Goal: Task Accomplishment & Management: Manage account settings

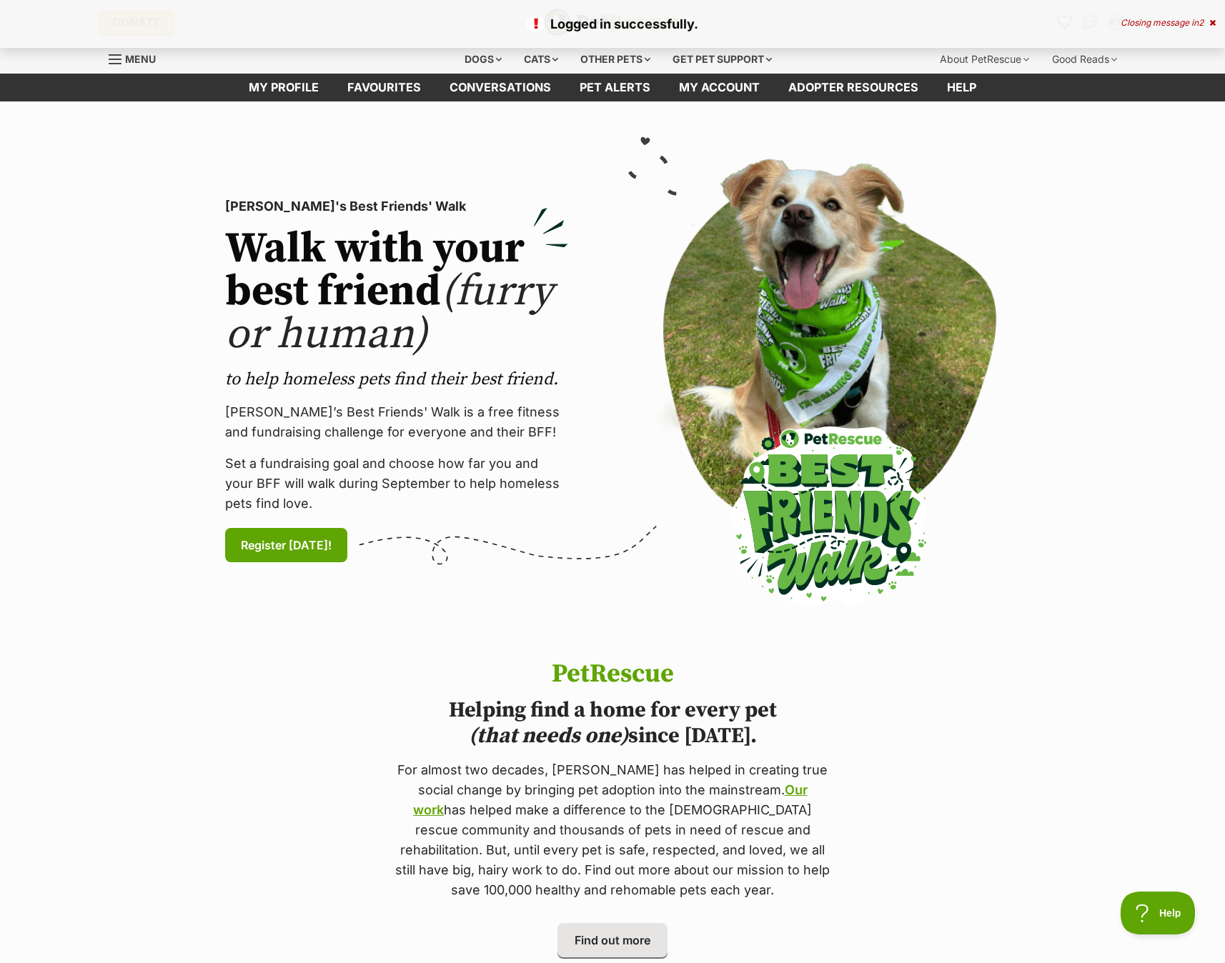
click at [1189, 20] on div "Closing message in 2" at bounding box center [1167, 23] width 95 height 10
click at [289, 86] on link "My profile" at bounding box center [283, 88] width 99 height 28
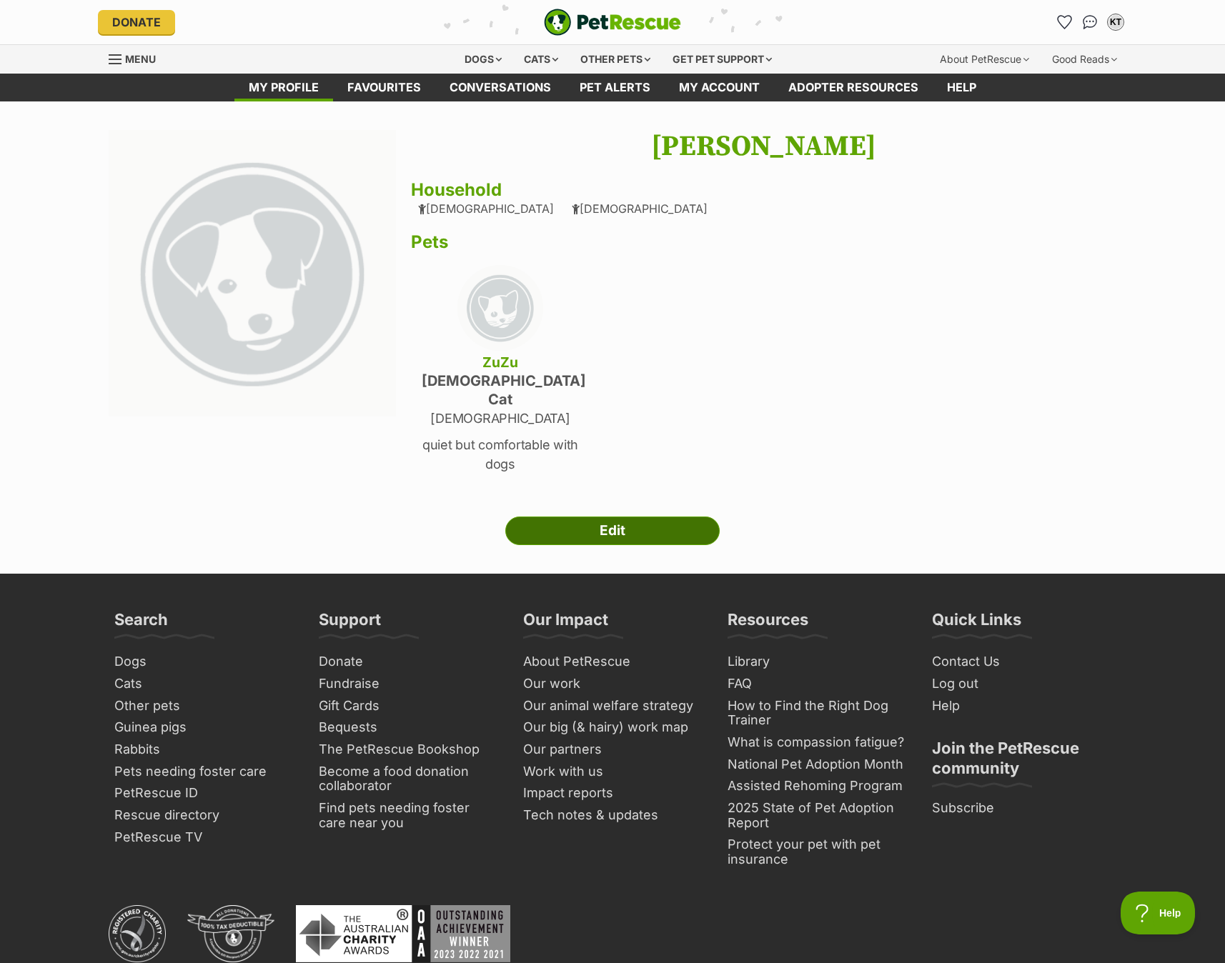
click at [614, 517] on link "Edit" at bounding box center [612, 531] width 214 height 29
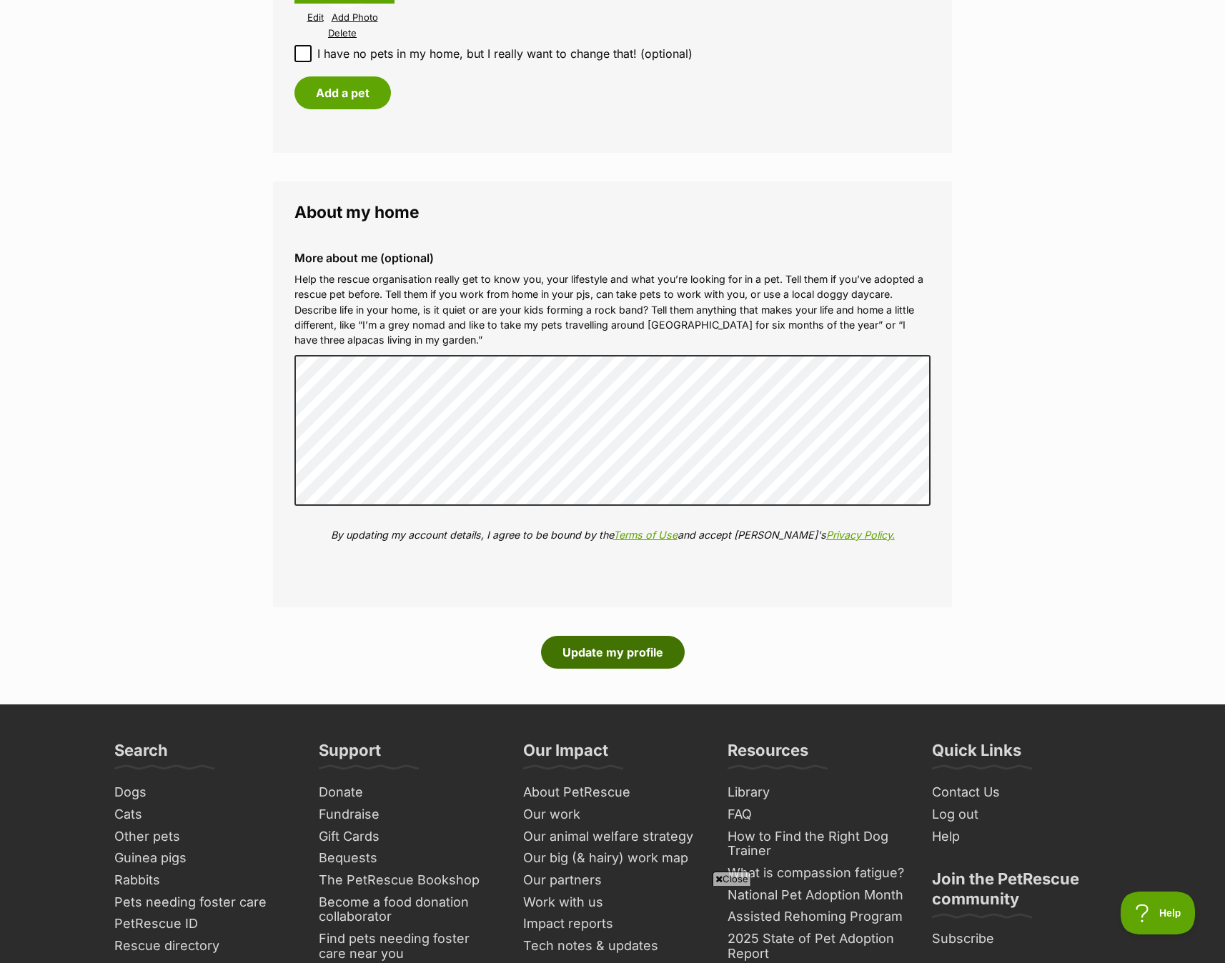
click at [620, 636] on button "Update my profile" at bounding box center [613, 652] width 144 height 33
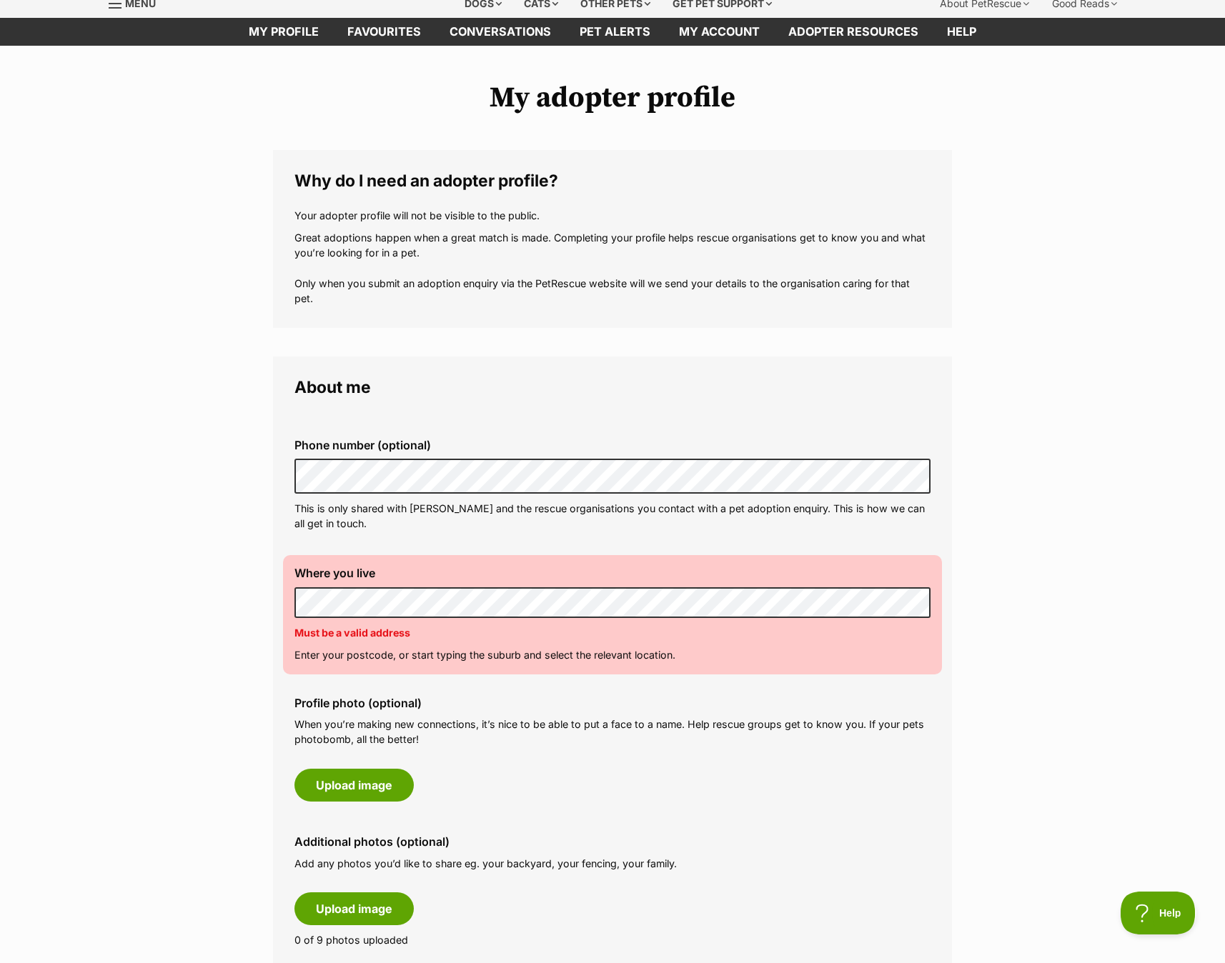
scroll to position [682, 0]
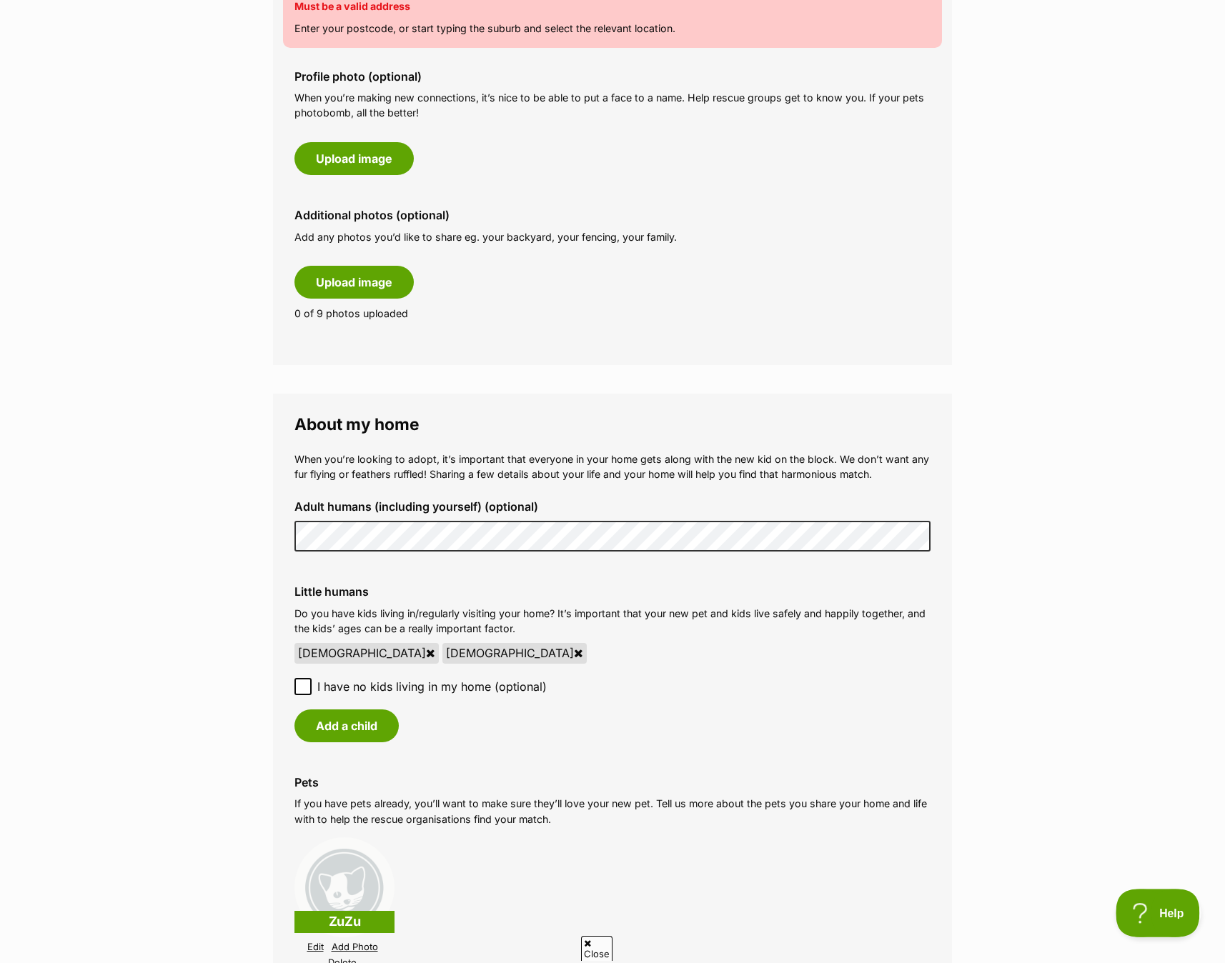
drag, startPoint x: 1151, startPoint y: 904, endPoint x: 1999, endPoint y: 1613, distance: 1105.7
click at [1151, 904] on button "Help" at bounding box center [1152, 910] width 74 height 43
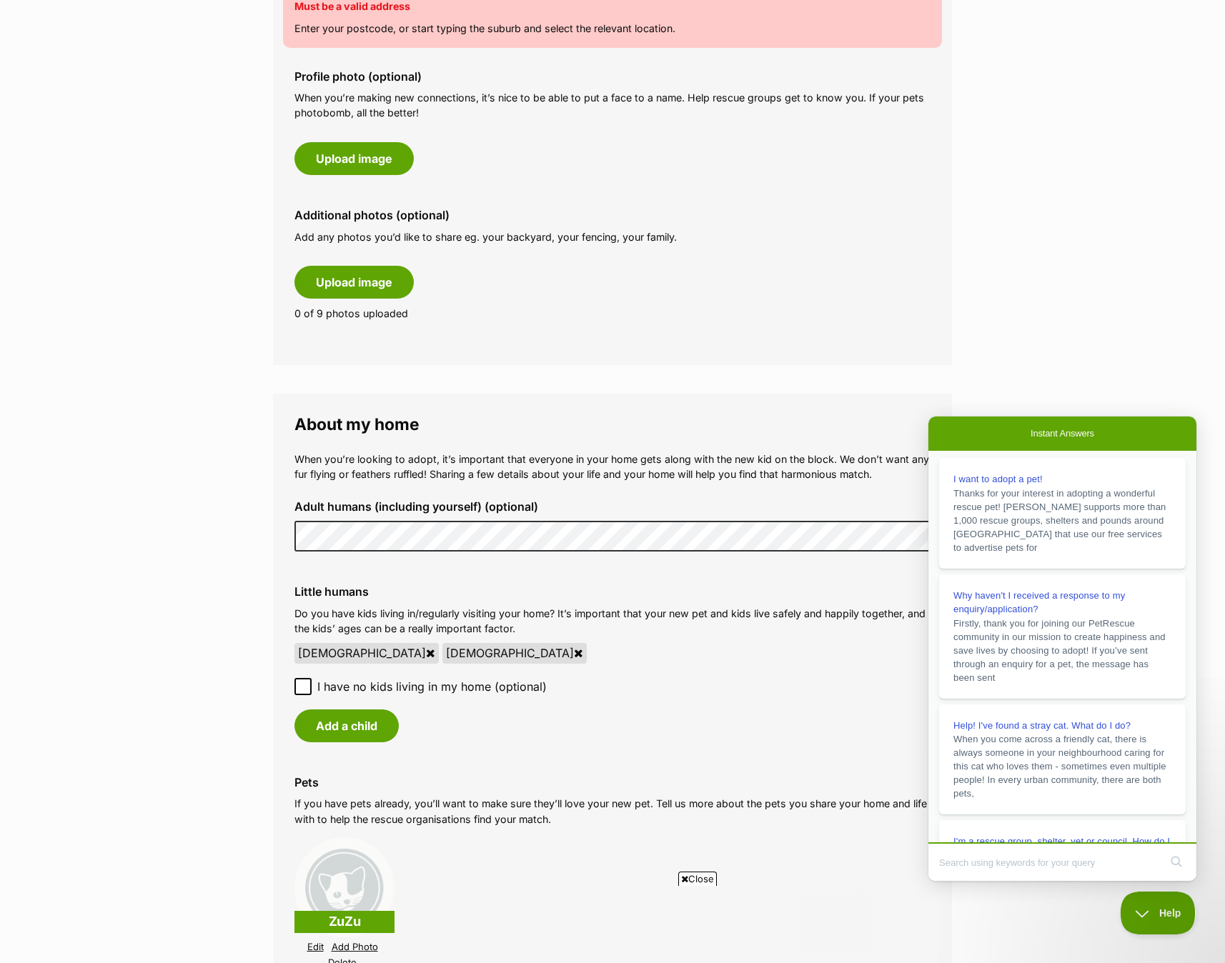
scroll to position [0, 0]
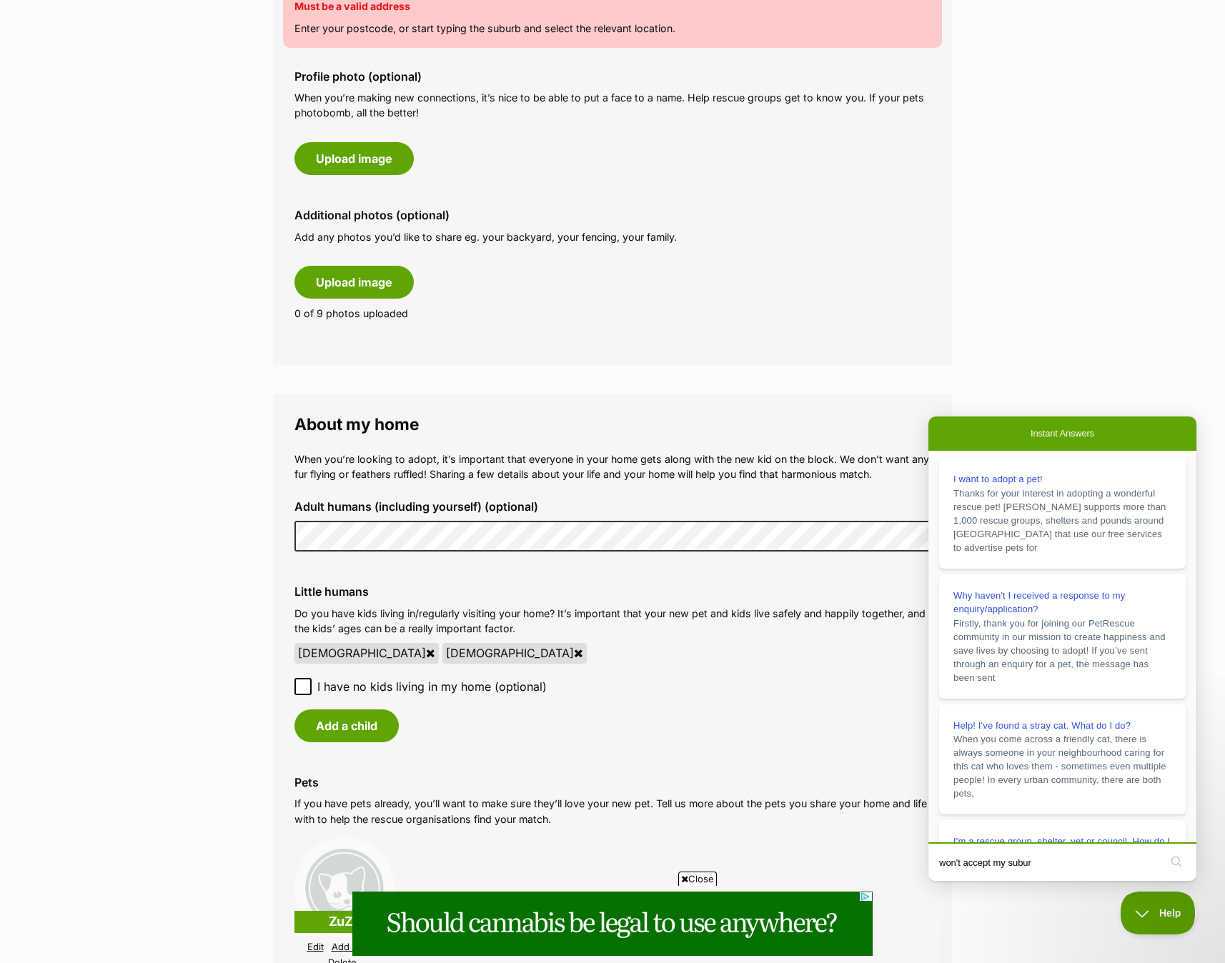
type input "won't accept my suburb"
click at [1176, 864] on button "search" at bounding box center [1176, 861] width 23 height 23
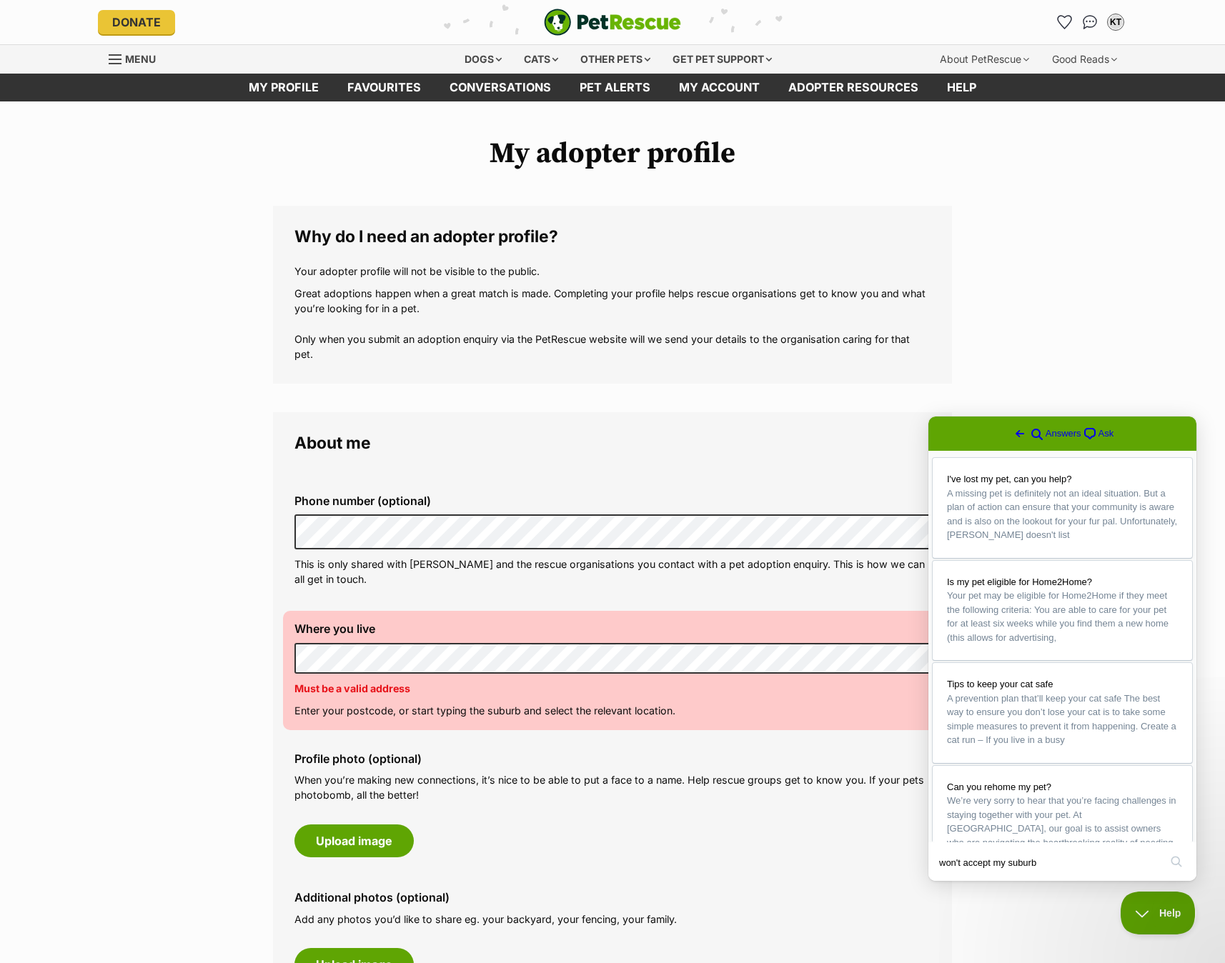
click at [557, 558] on p "This is only shared with [PERSON_NAME] and the rescue organisations you contact…" at bounding box center [612, 572] width 636 height 31
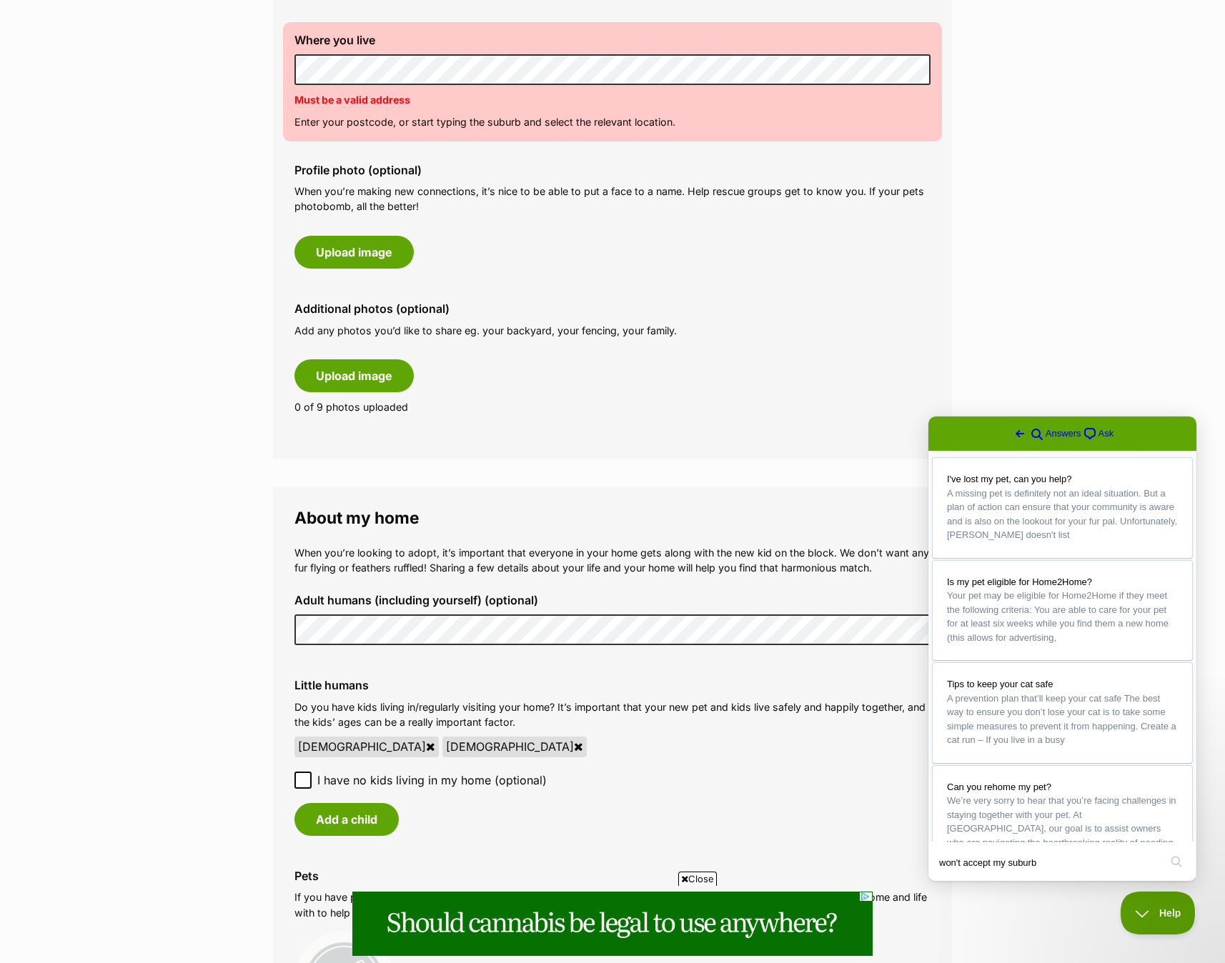
scroll to position [332, 0]
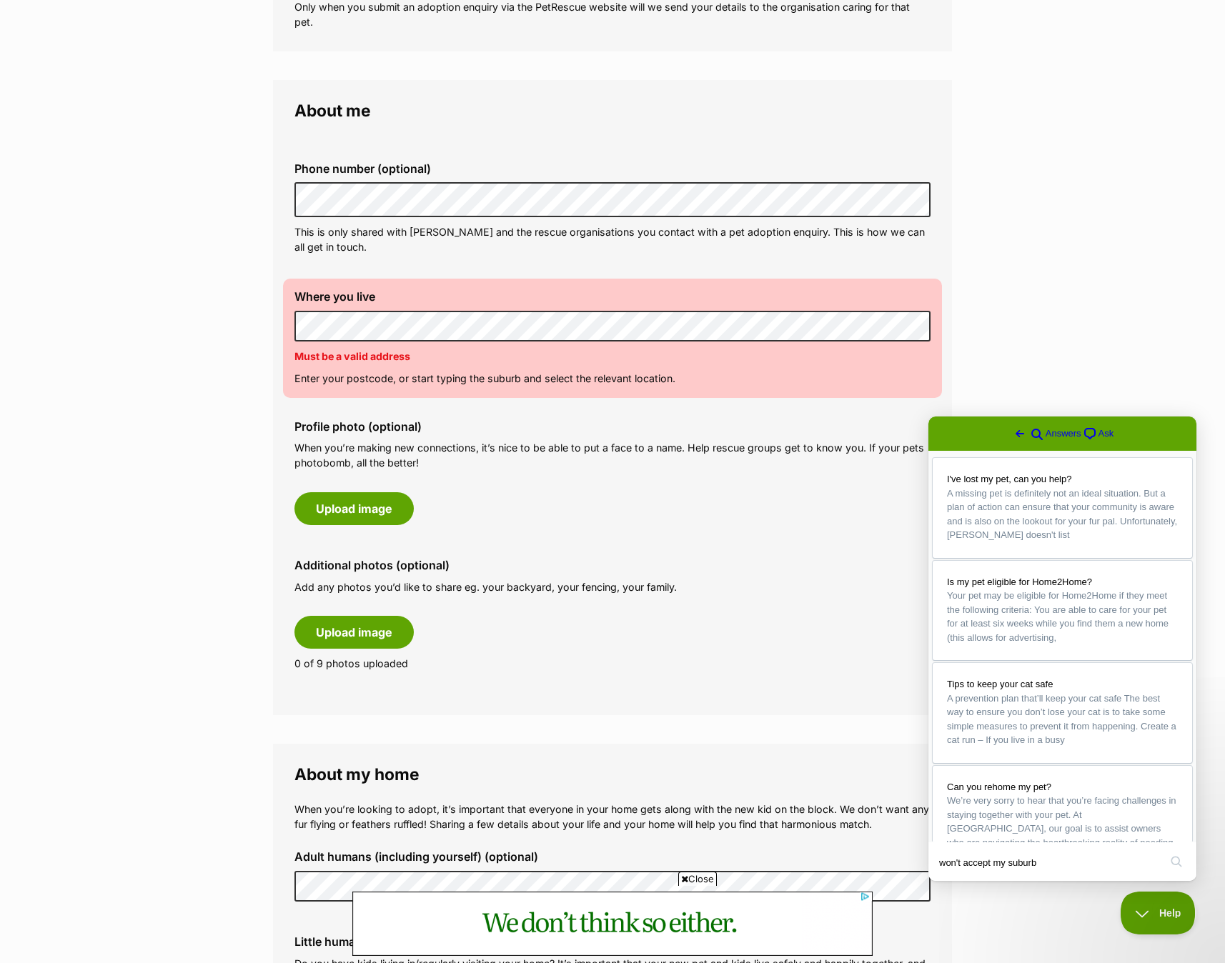
click at [284, 309] on div "Where you live Address line 1 (optional) Address line 2 (optional) Suburb (opti…" at bounding box center [612, 338] width 659 height 119
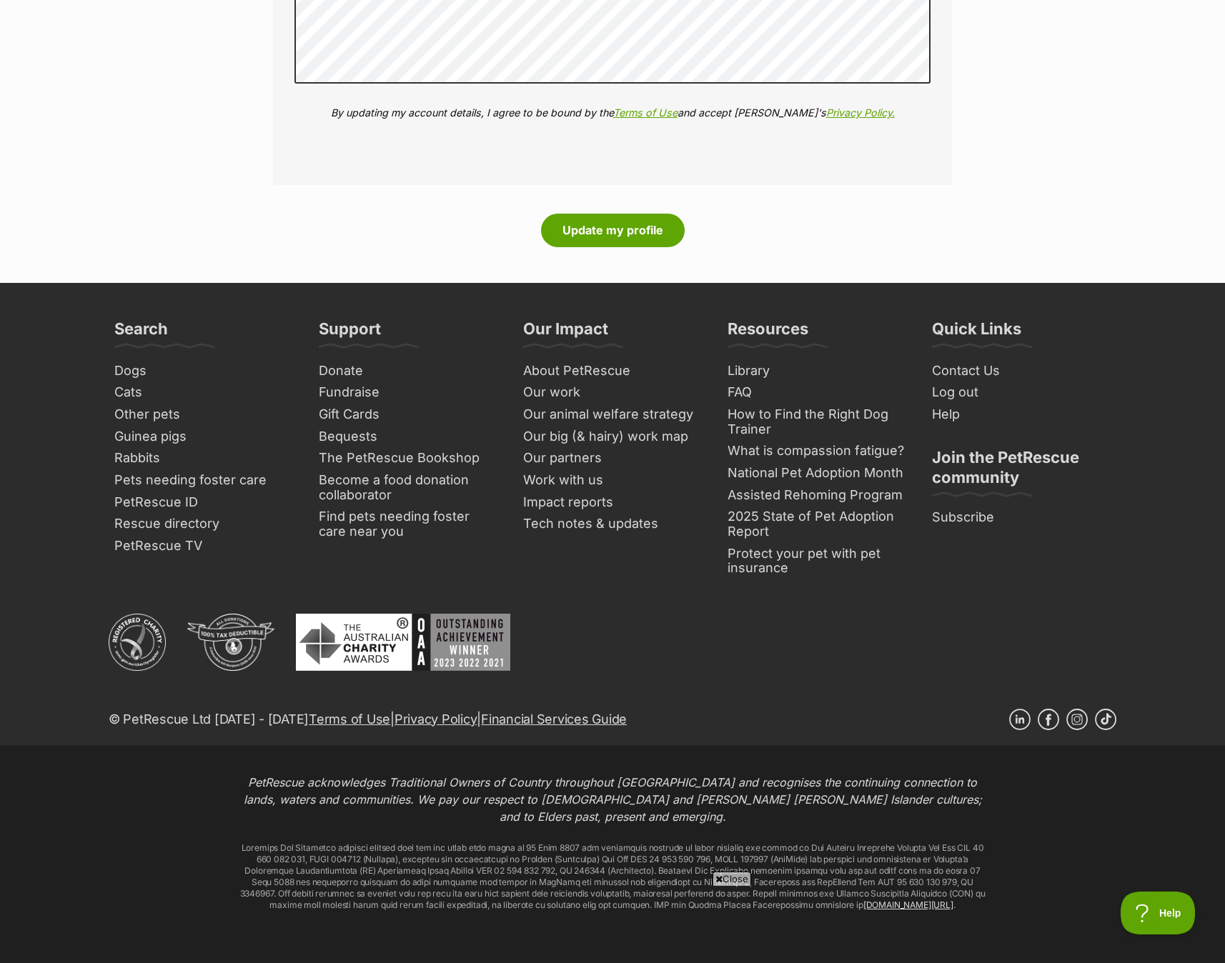
scroll to position [1723, 0]
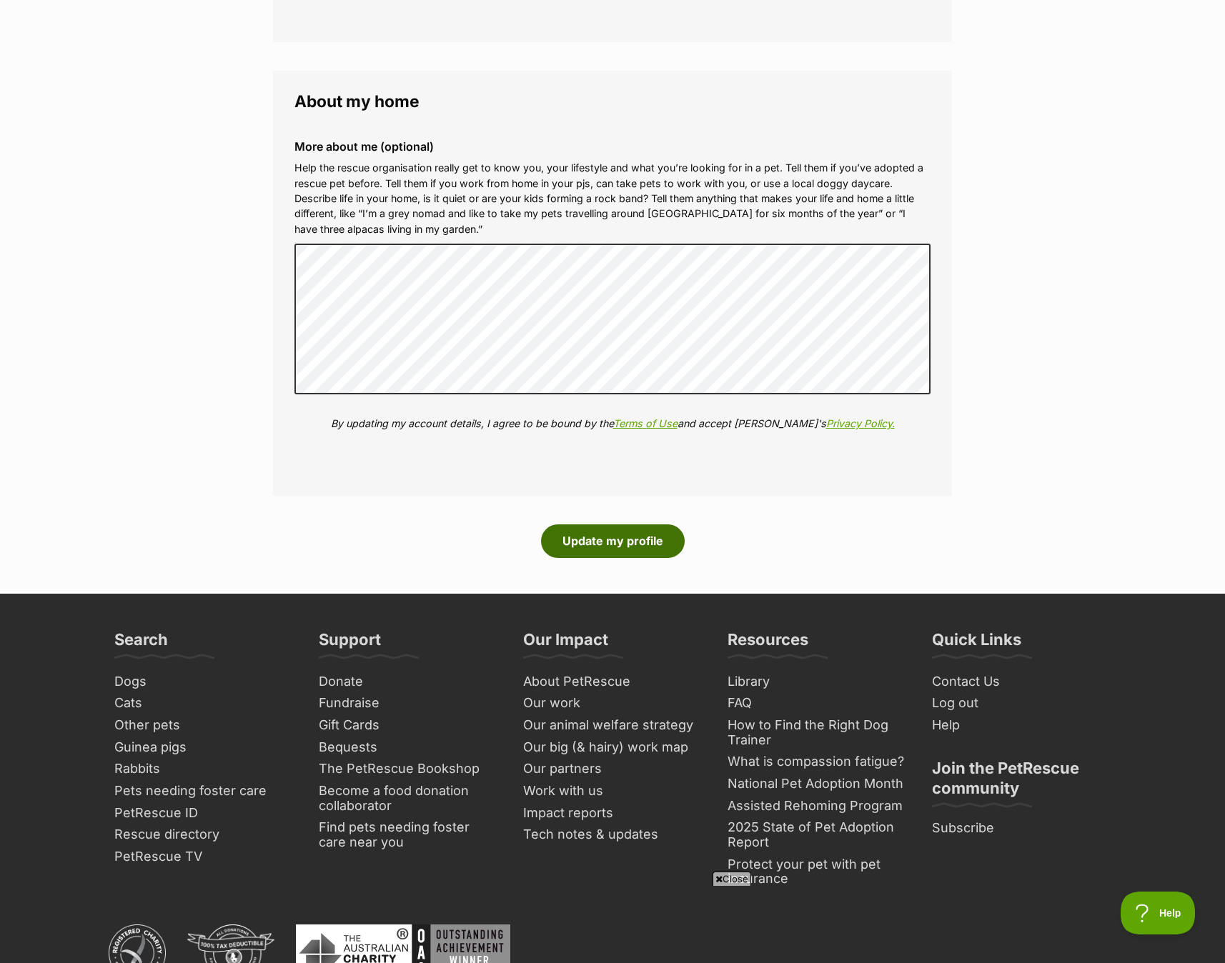
click at [611, 524] on button "Update my profile" at bounding box center [613, 540] width 144 height 33
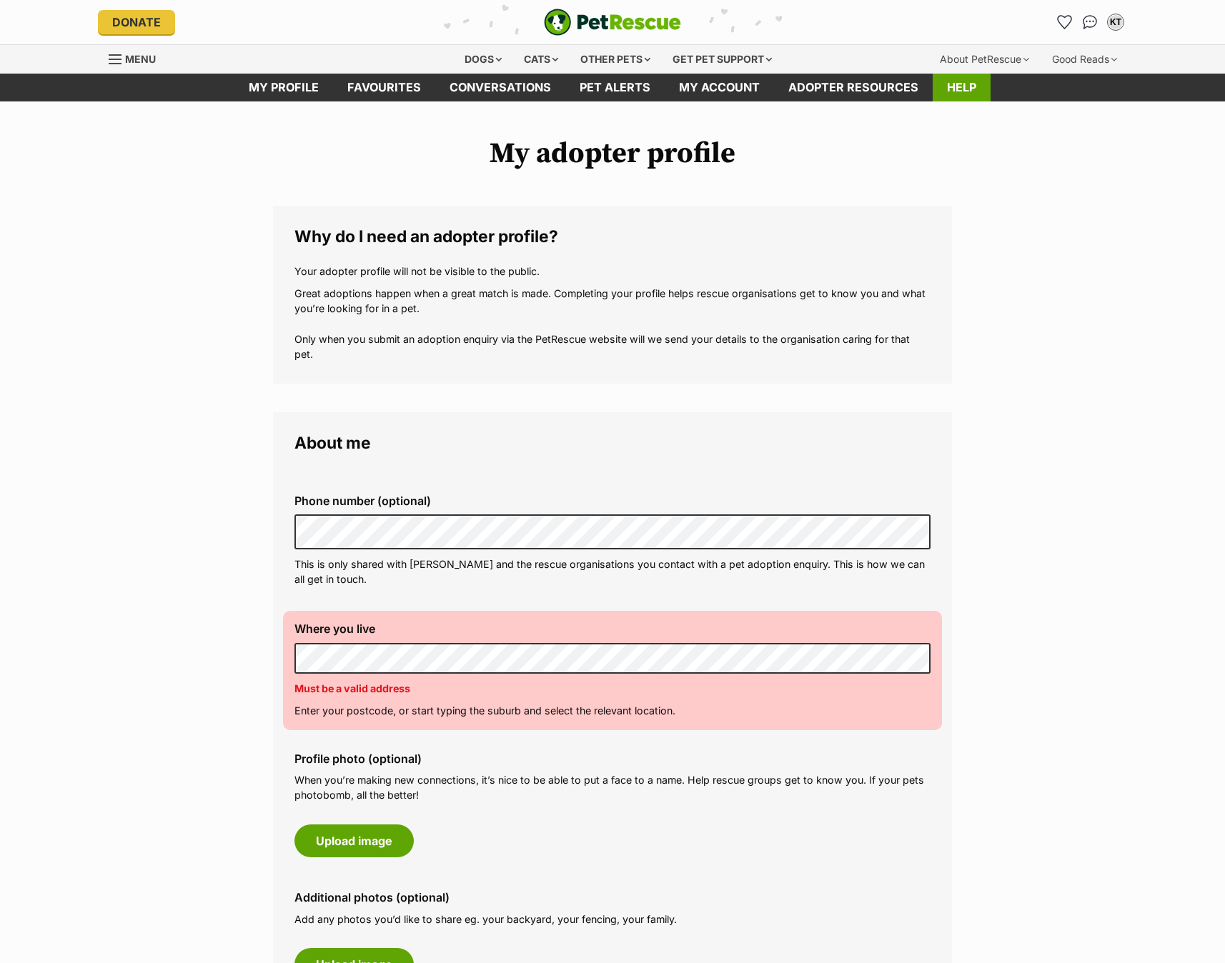
click at [960, 94] on link "Help" at bounding box center [961, 88] width 58 height 28
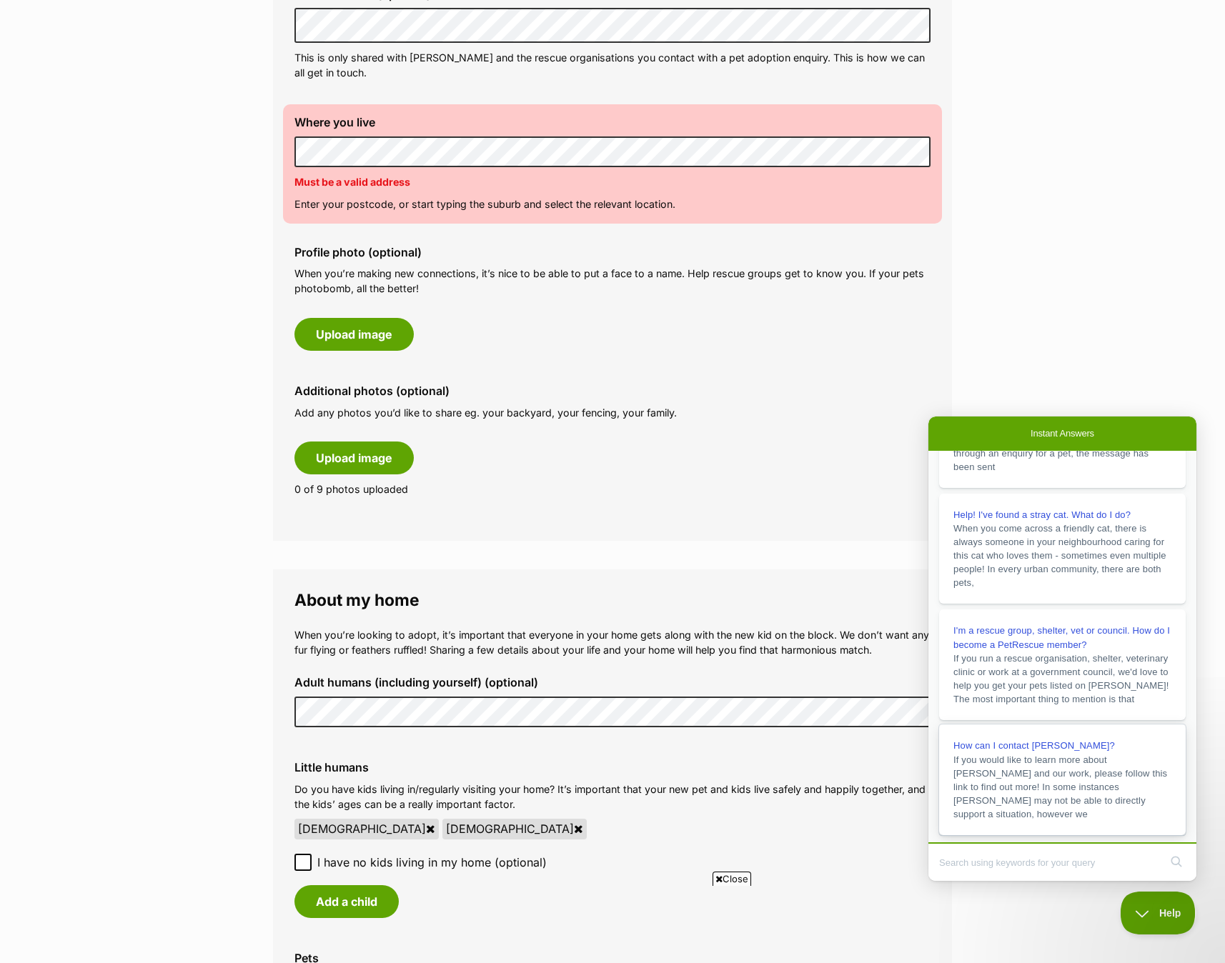
scroll to position [246, 0]
click at [1054, 742] on span "How can I contact [PERSON_NAME]?" at bounding box center [1033, 745] width 161 height 11
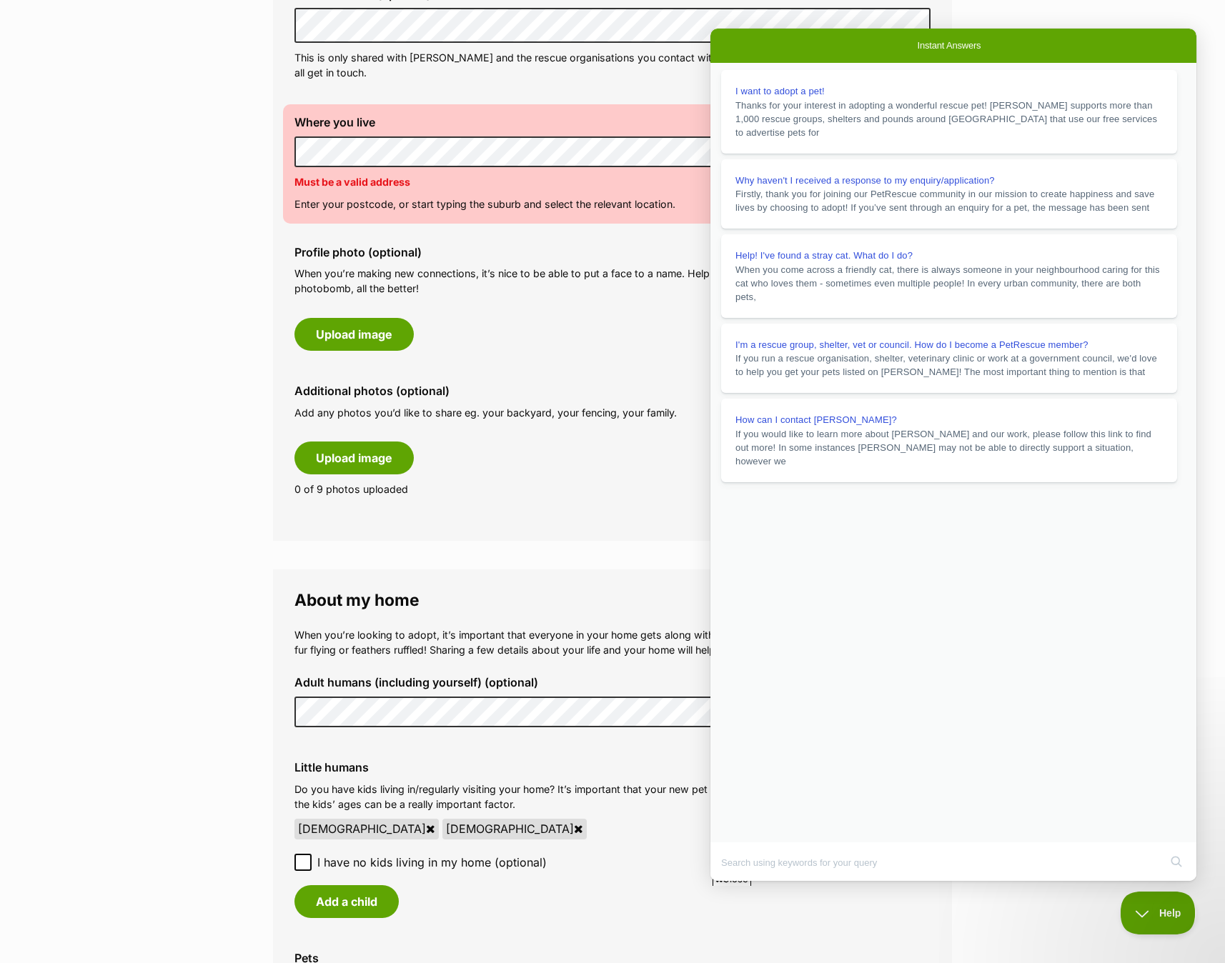
scroll to position [1788, 0]
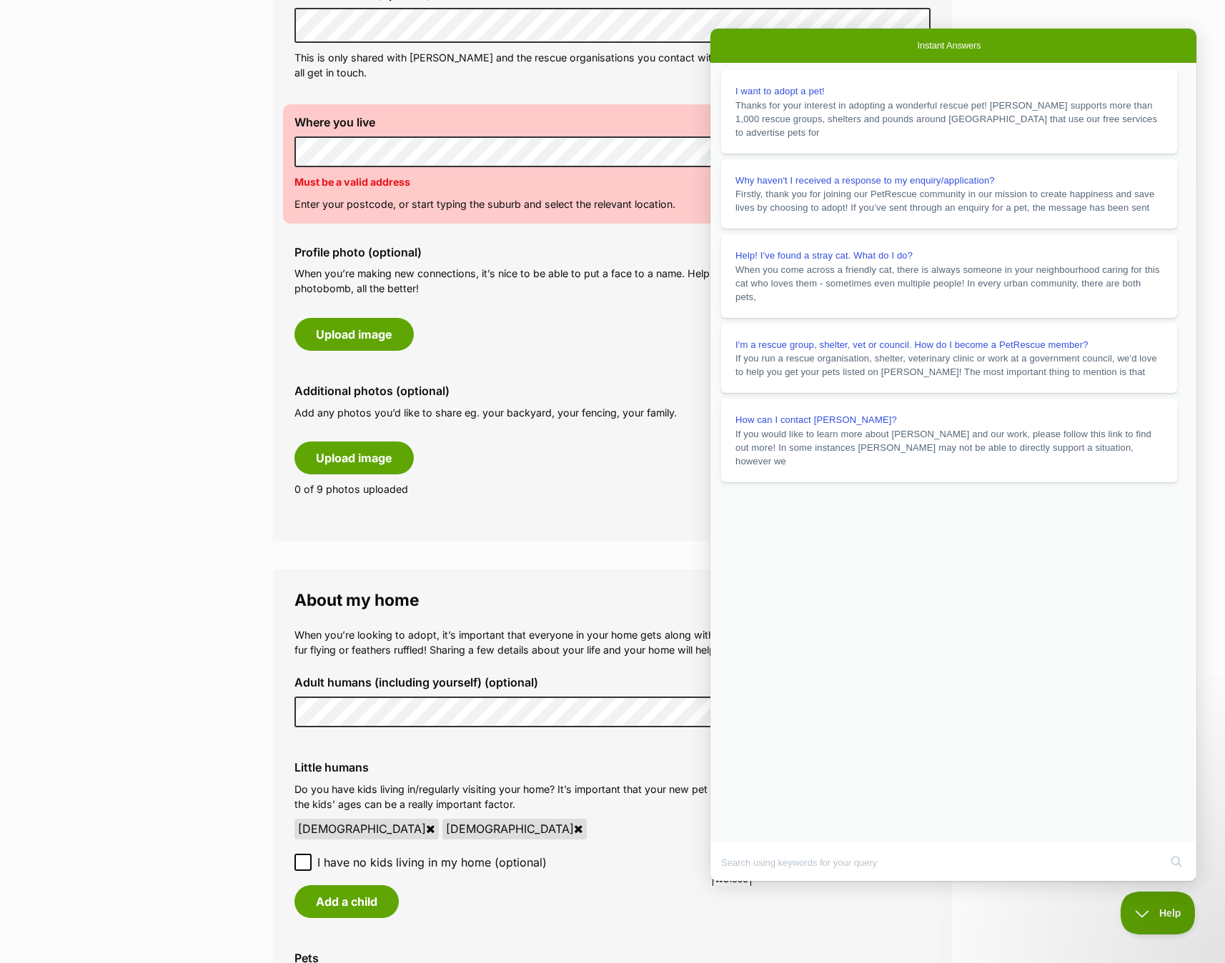
scroll to position [0, 0]
click at [737, 882] on button "Close" at bounding box center [724, 891] width 26 height 19
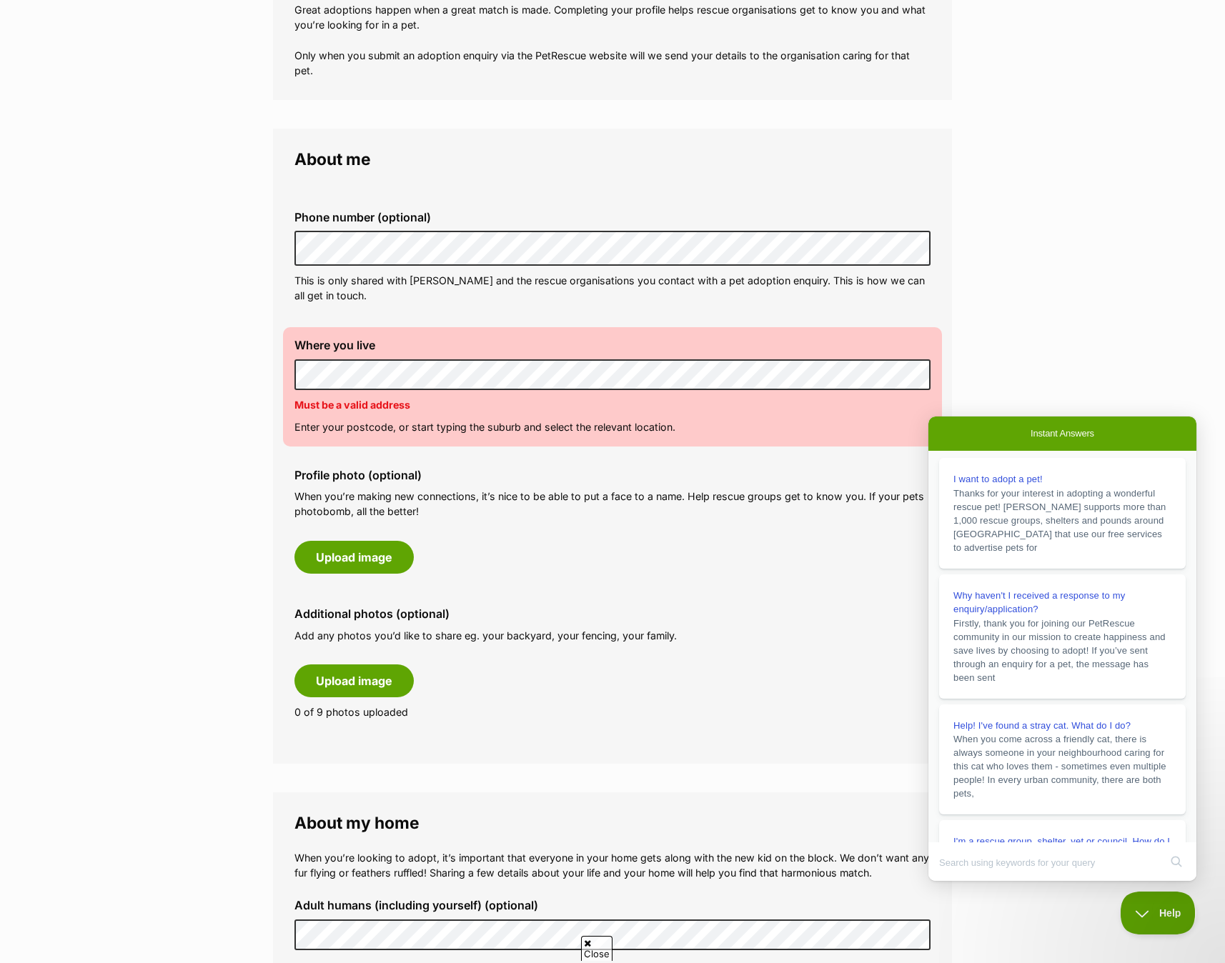
scroll to position [1531, 0]
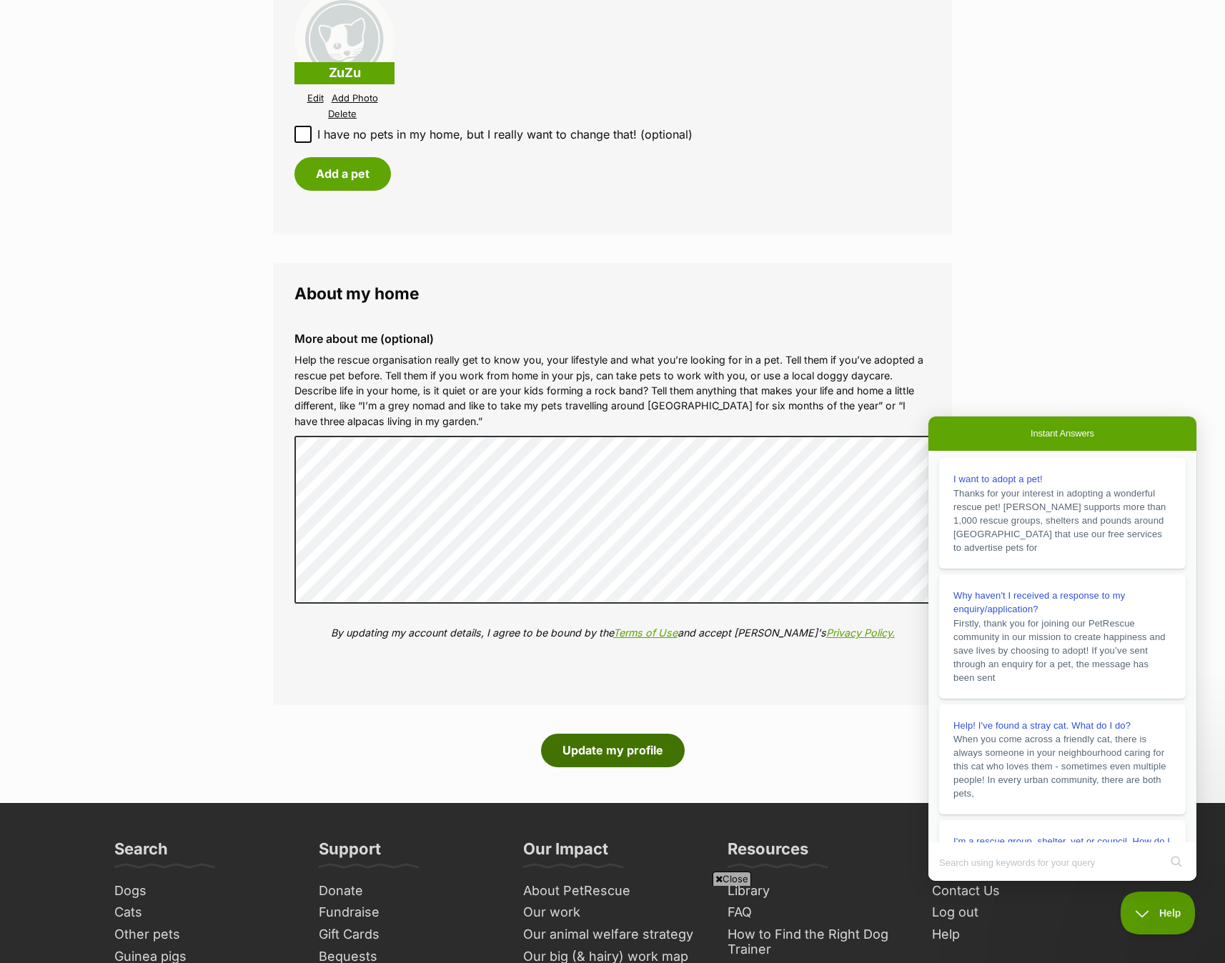
click at [619, 734] on button "Update my profile" at bounding box center [613, 750] width 144 height 33
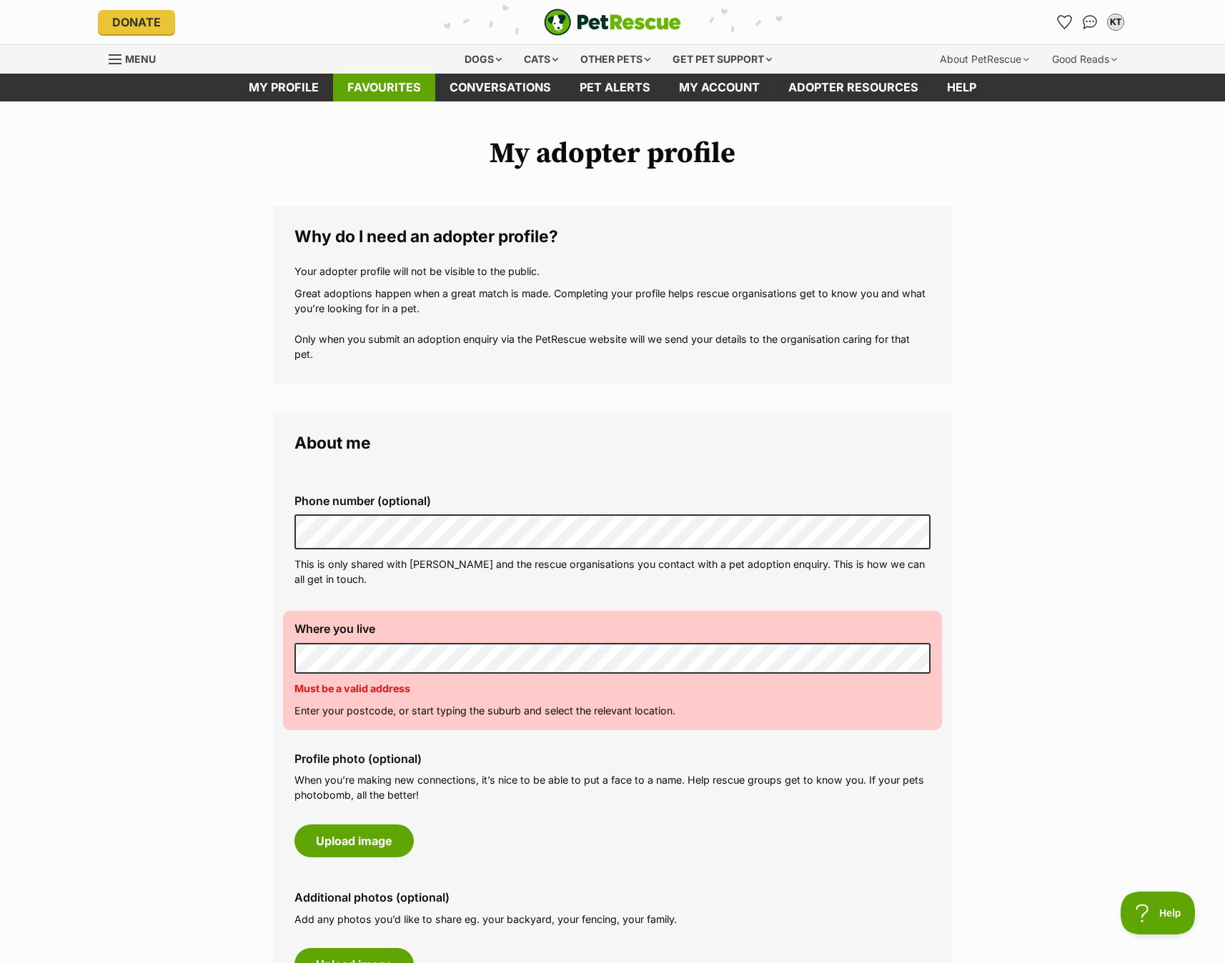
click at [403, 89] on link "Favourites" at bounding box center [384, 88] width 102 height 28
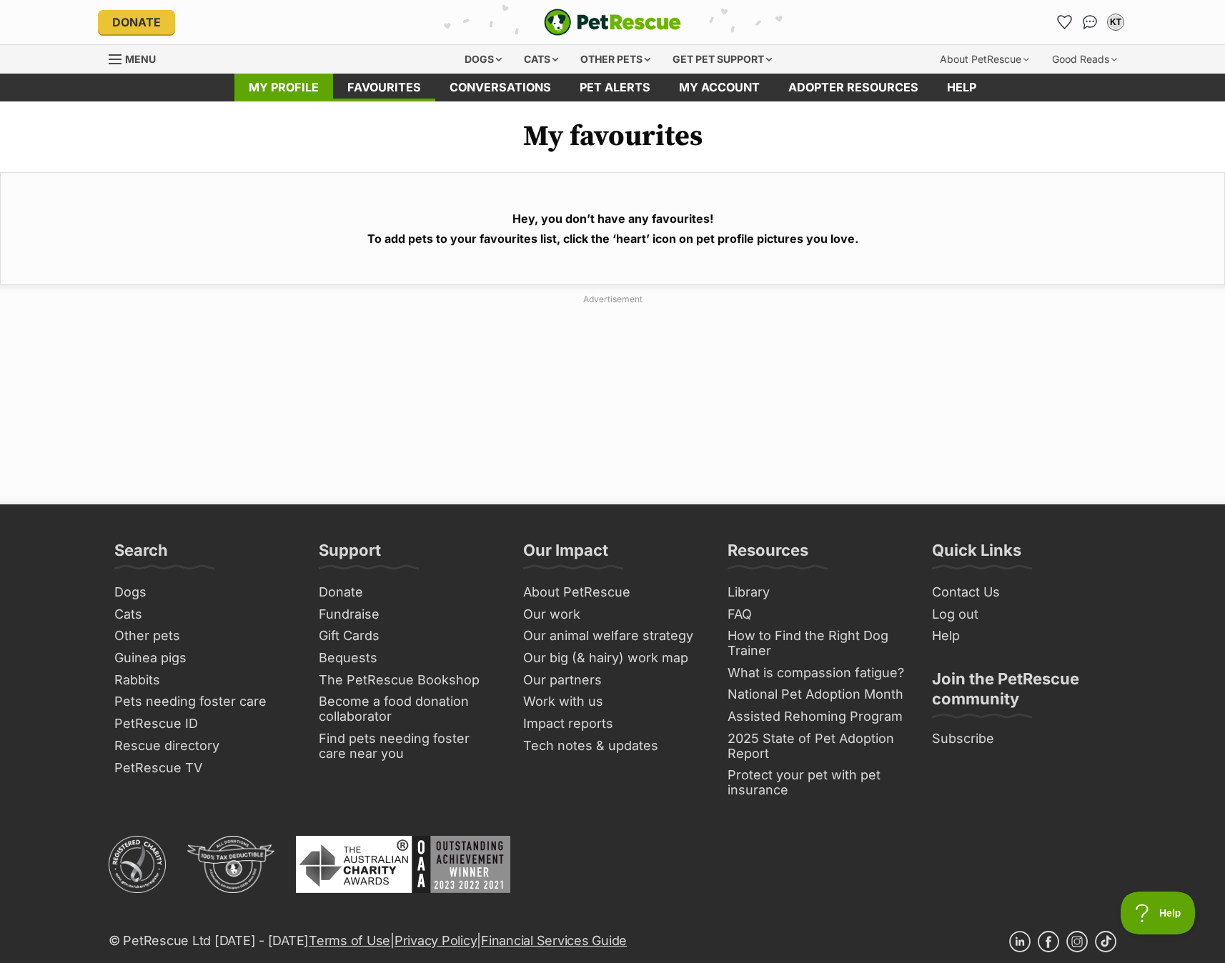
click at [289, 86] on link "My profile" at bounding box center [283, 88] width 99 height 28
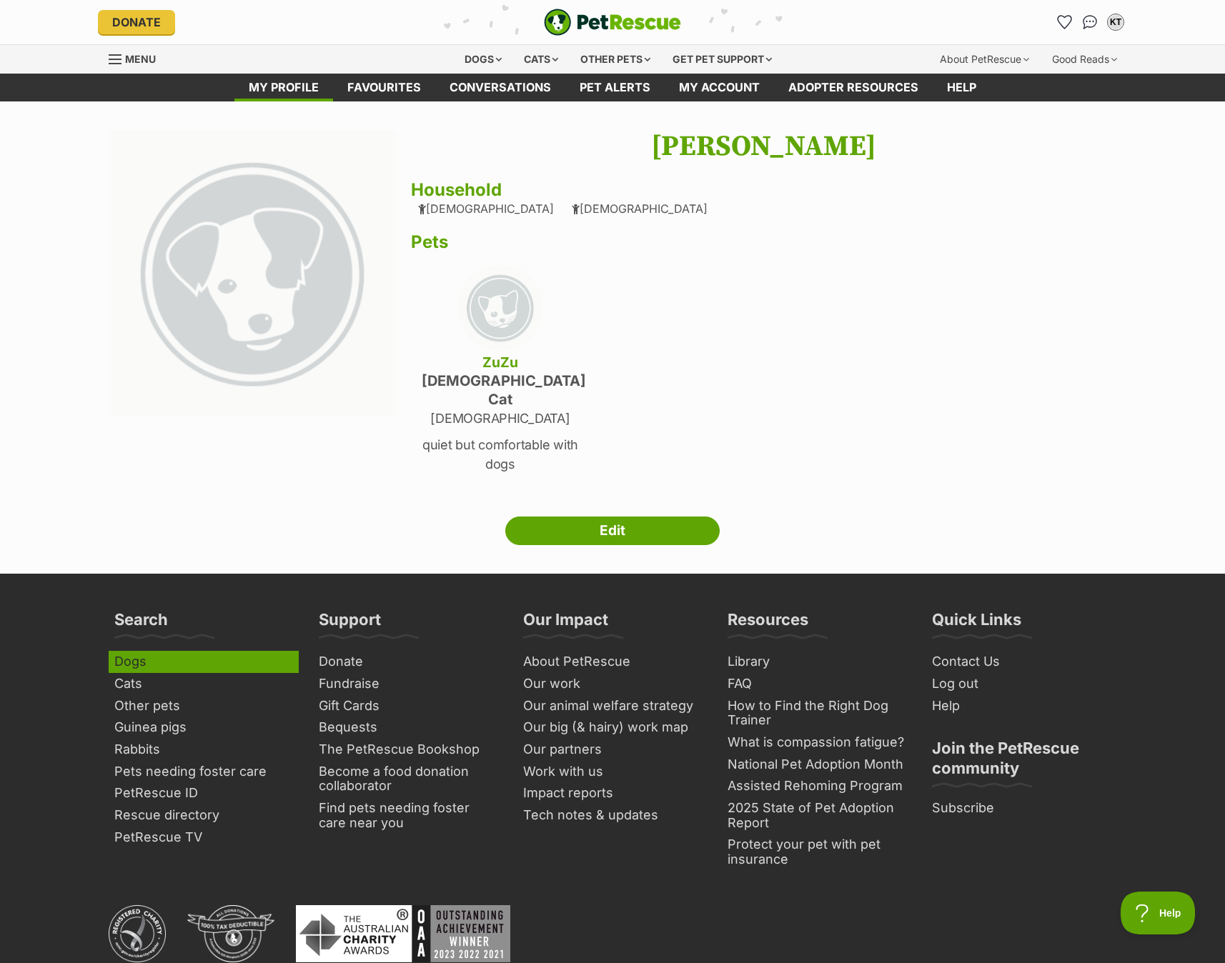
click at [146, 651] on link "Dogs" at bounding box center [204, 662] width 190 height 22
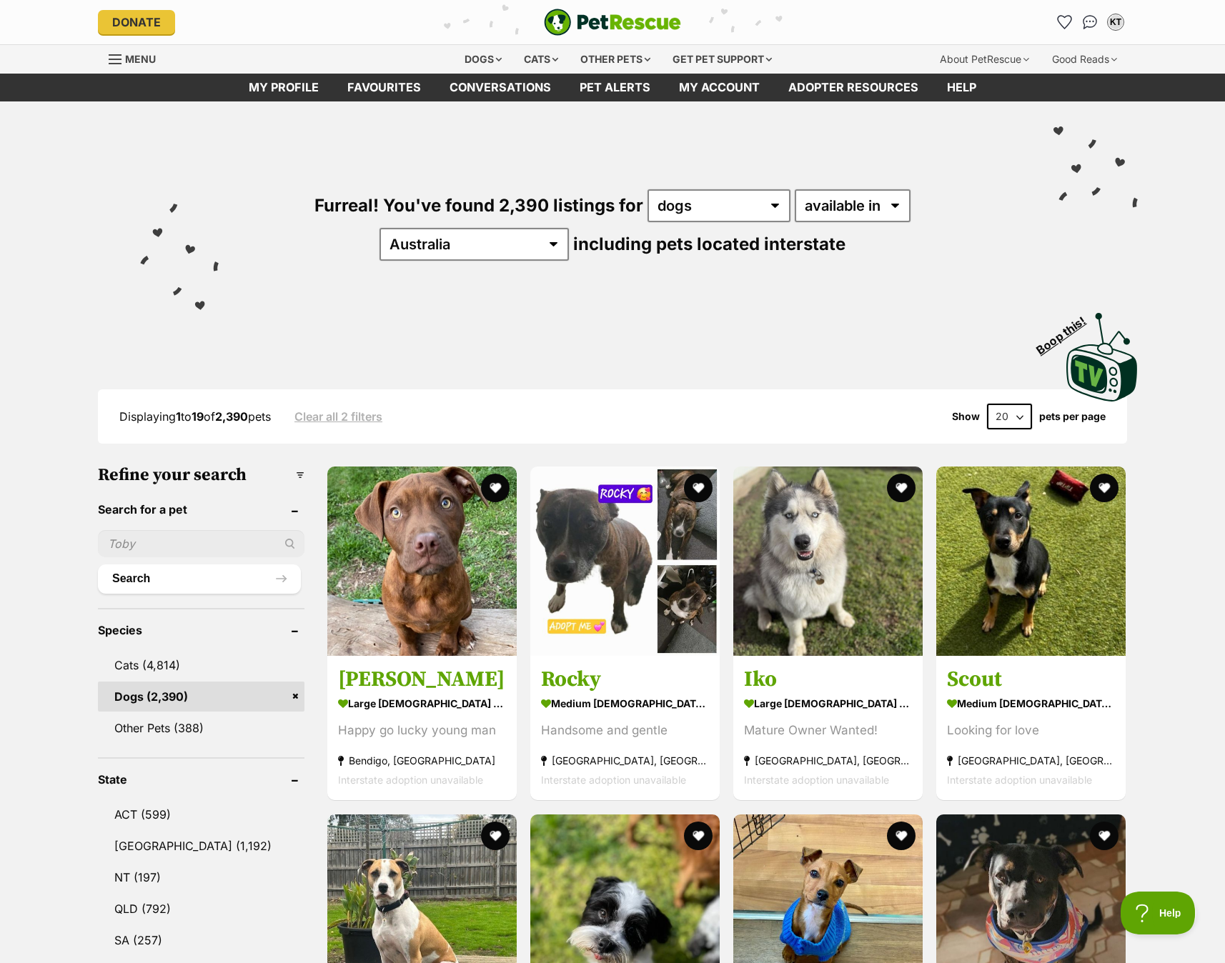
click at [155, 540] on input "text" at bounding box center [201, 543] width 206 height 27
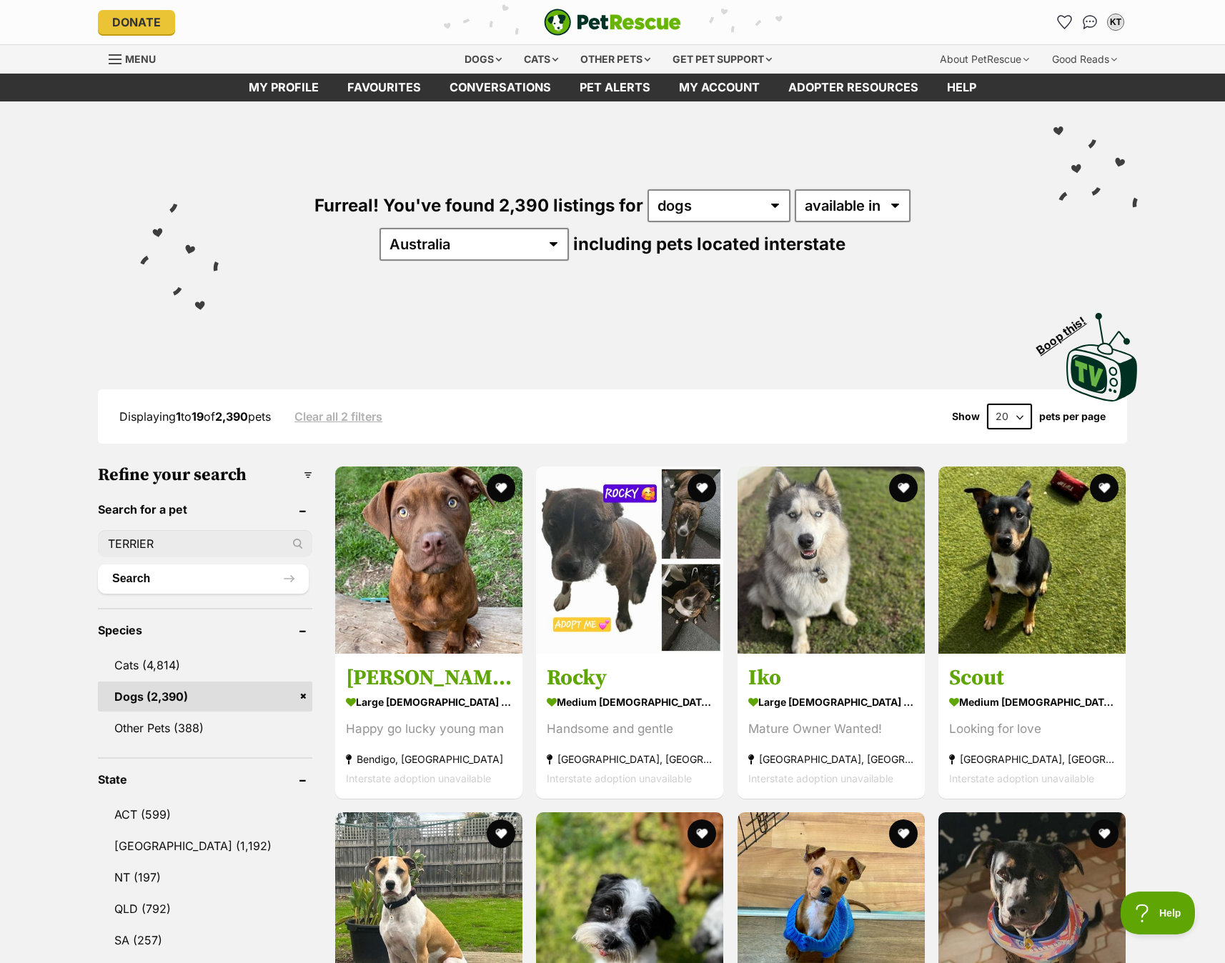
type input "TERRIER"
click at [203, 574] on button "Search" at bounding box center [203, 578] width 211 height 29
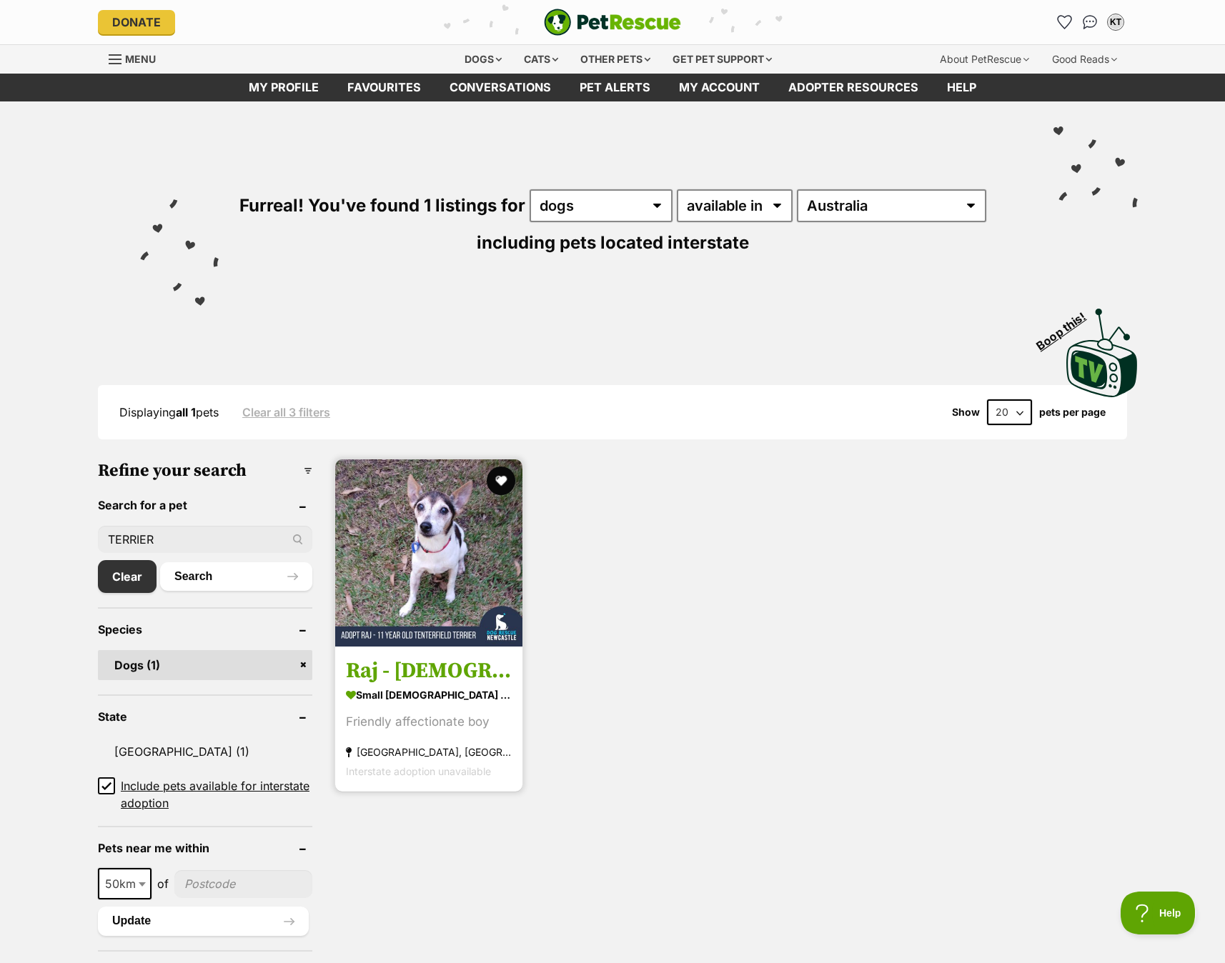
click at [415, 547] on img at bounding box center [428, 552] width 187 height 187
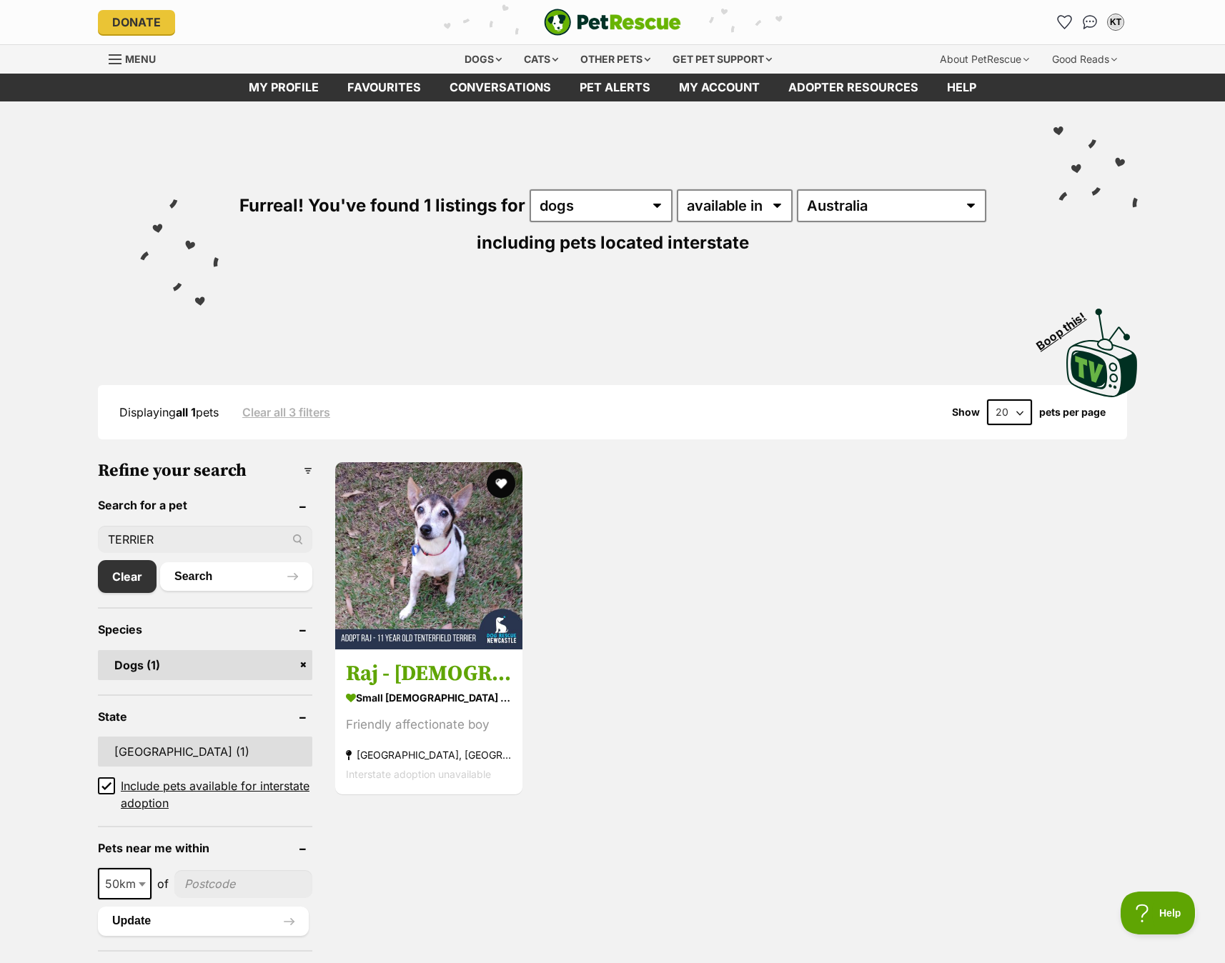
scroll to position [30, 0]
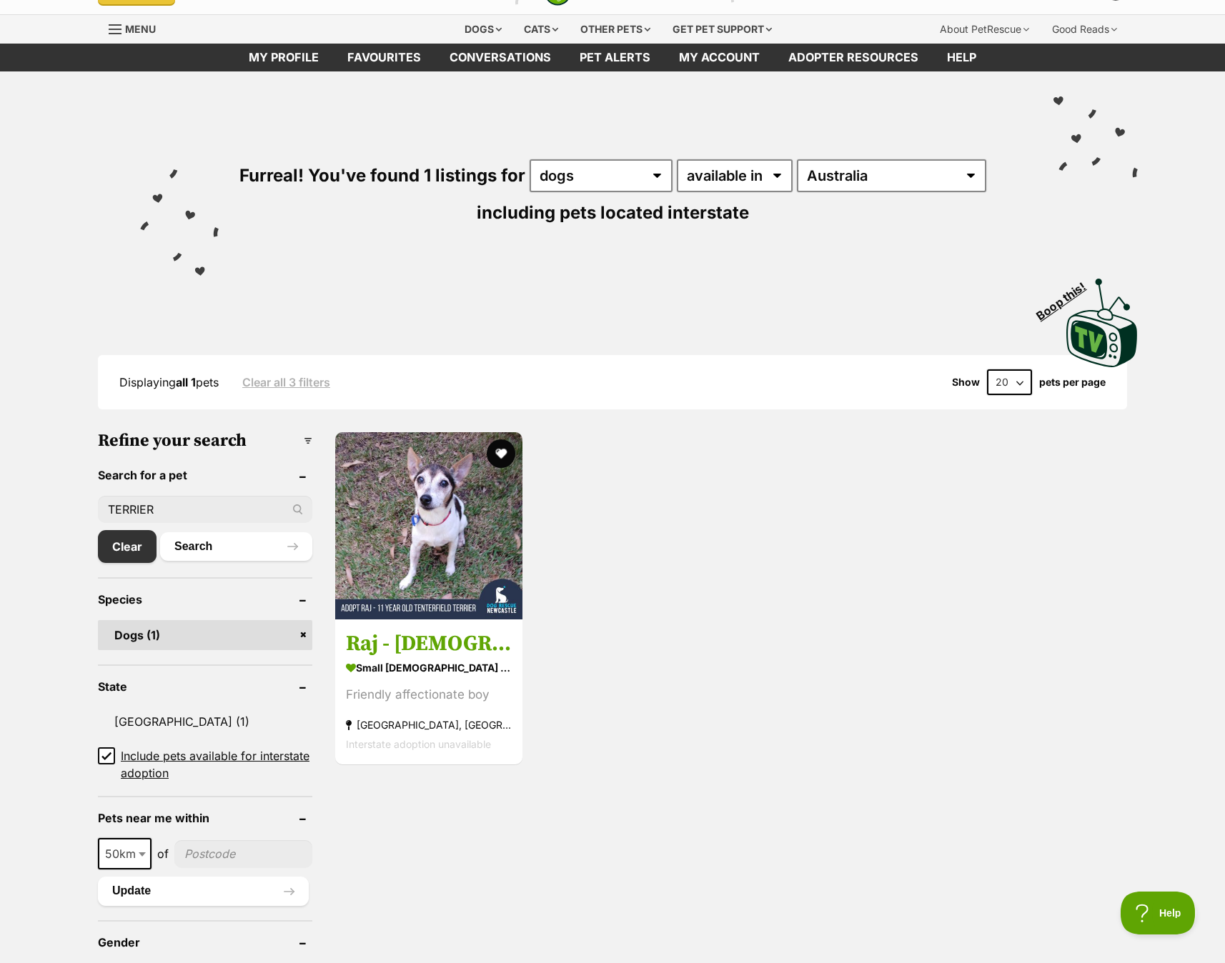
click at [221, 852] on input"] "postcode" at bounding box center [243, 853] width 138 height 27
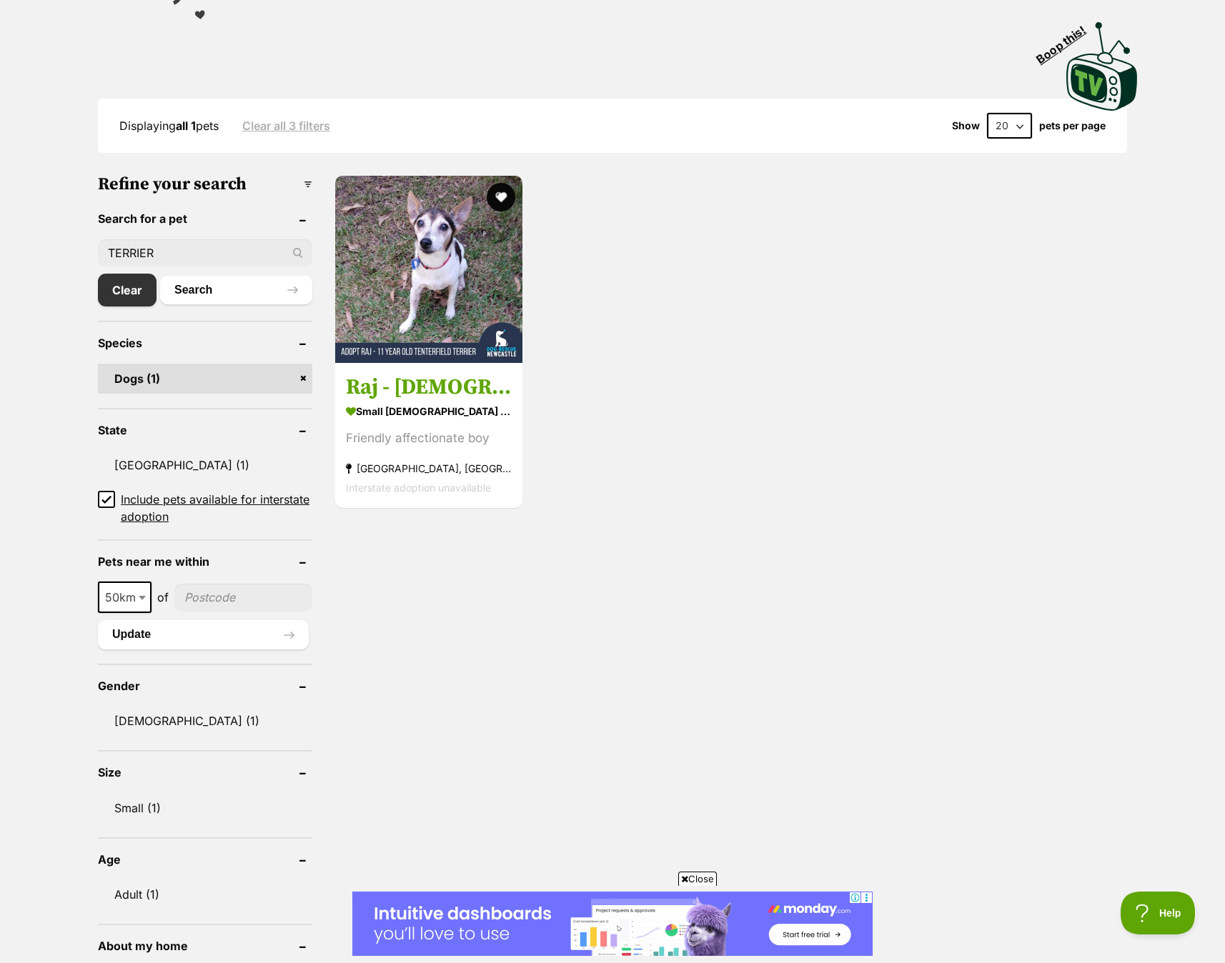
scroll to position [0, 0]
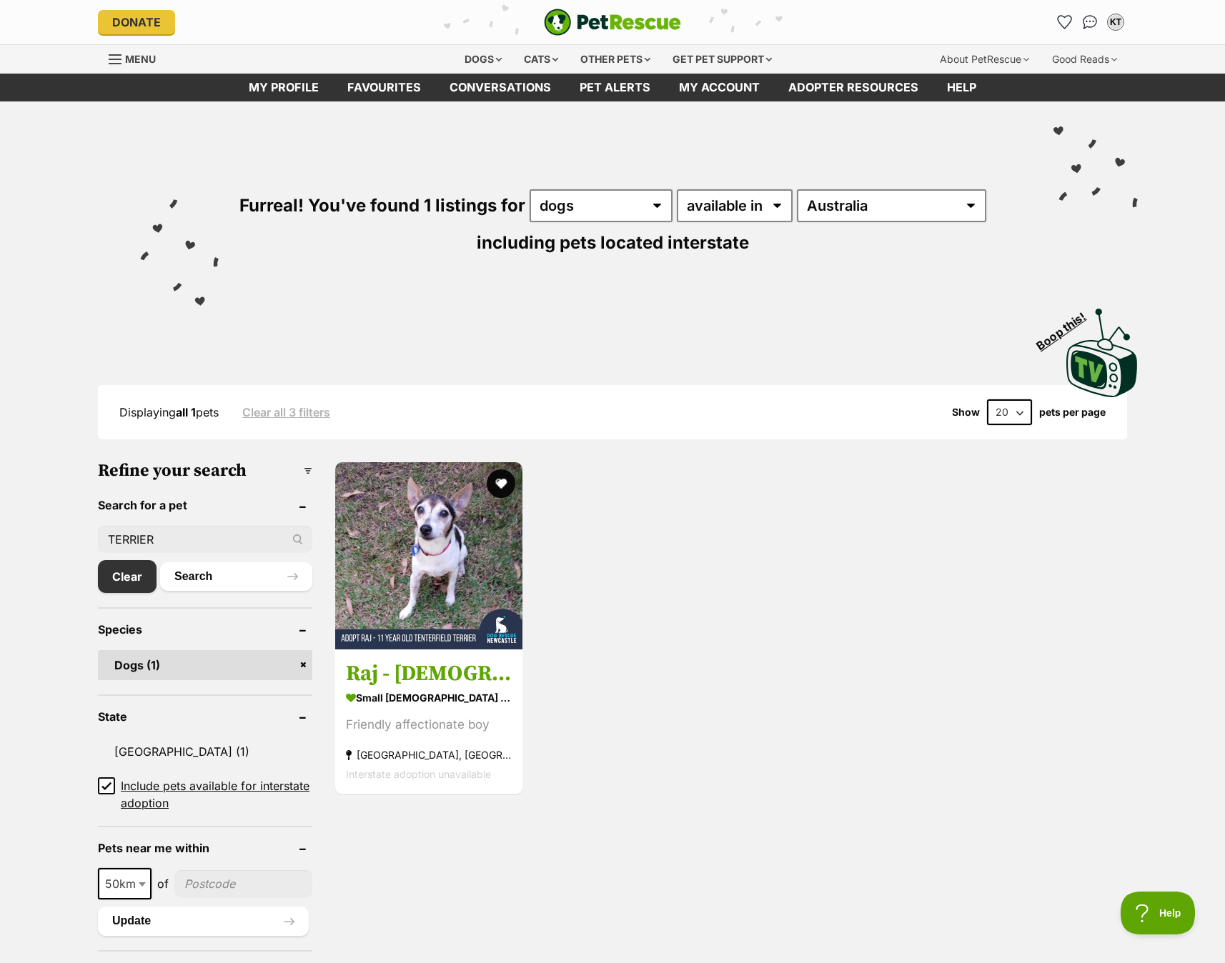
drag, startPoint x: 165, startPoint y: 539, endPoint x: 69, endPoint y: 526, distance: 96.6
click at [282, 574] on button "Search" at bounding box center [236, 576] width 152 height 29
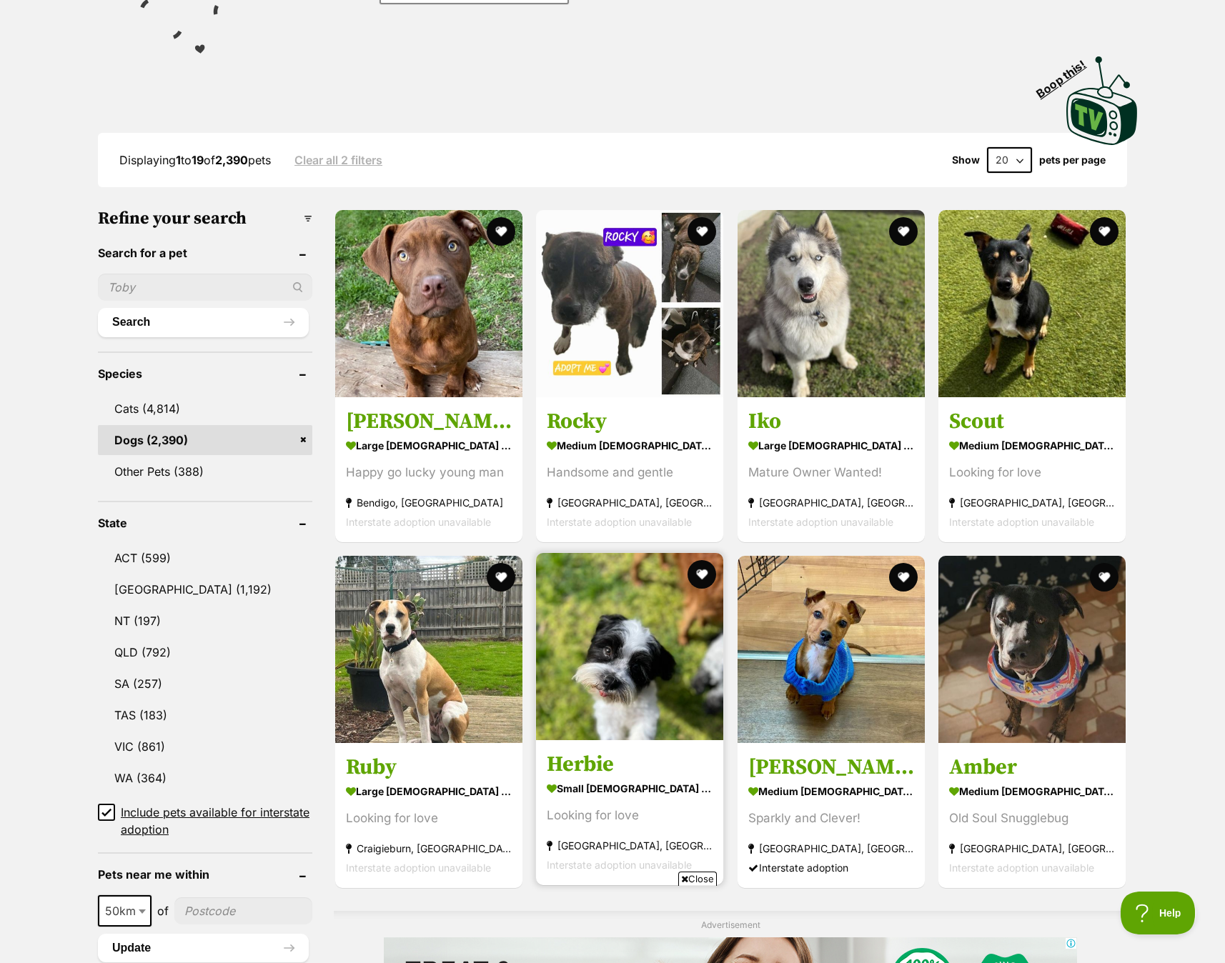
click at [645, 646] on img at bounding box center [629, 646] width 187 height 187
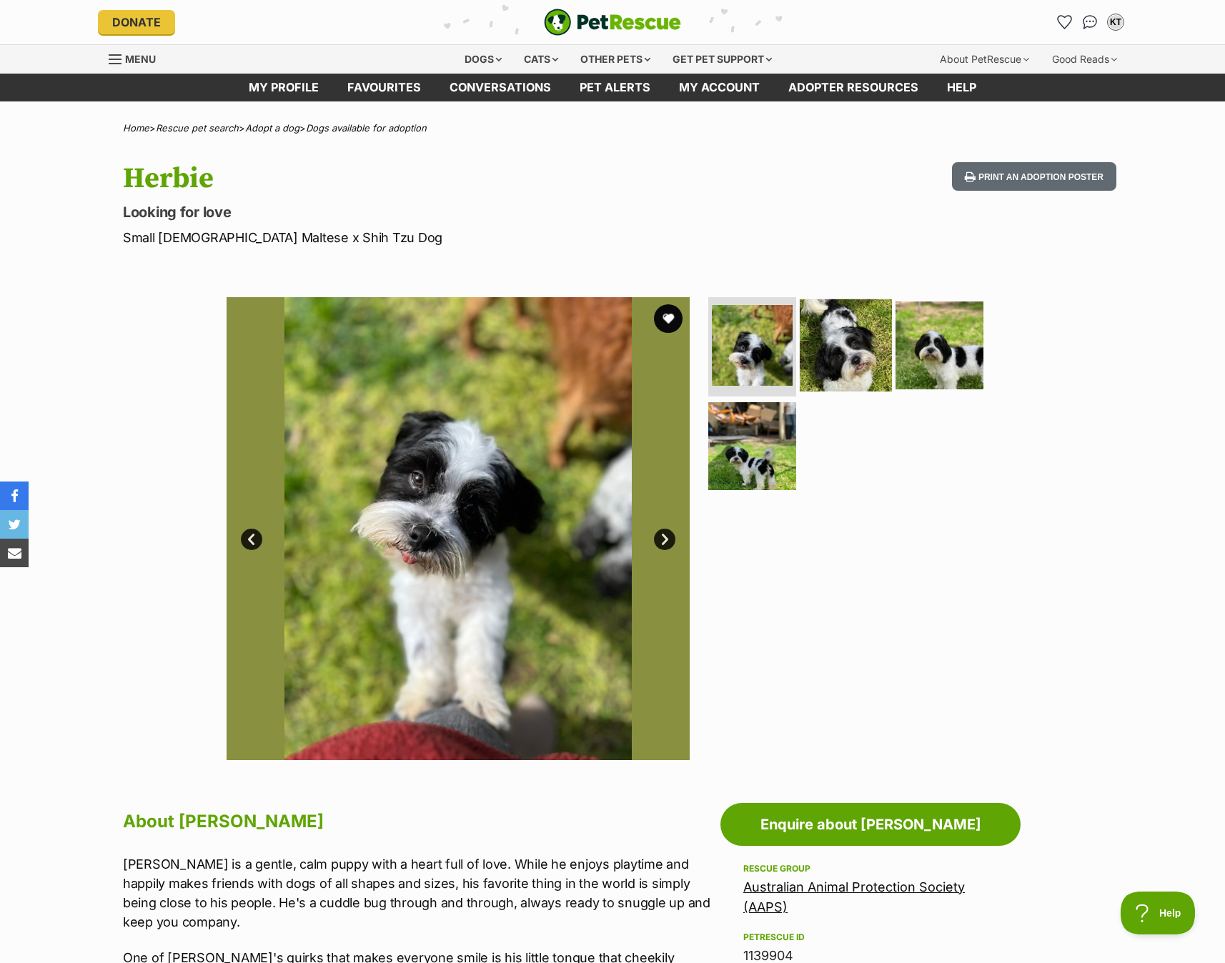
click at [824, 359] on img at bounding box center [846, 345] width 92 height 92
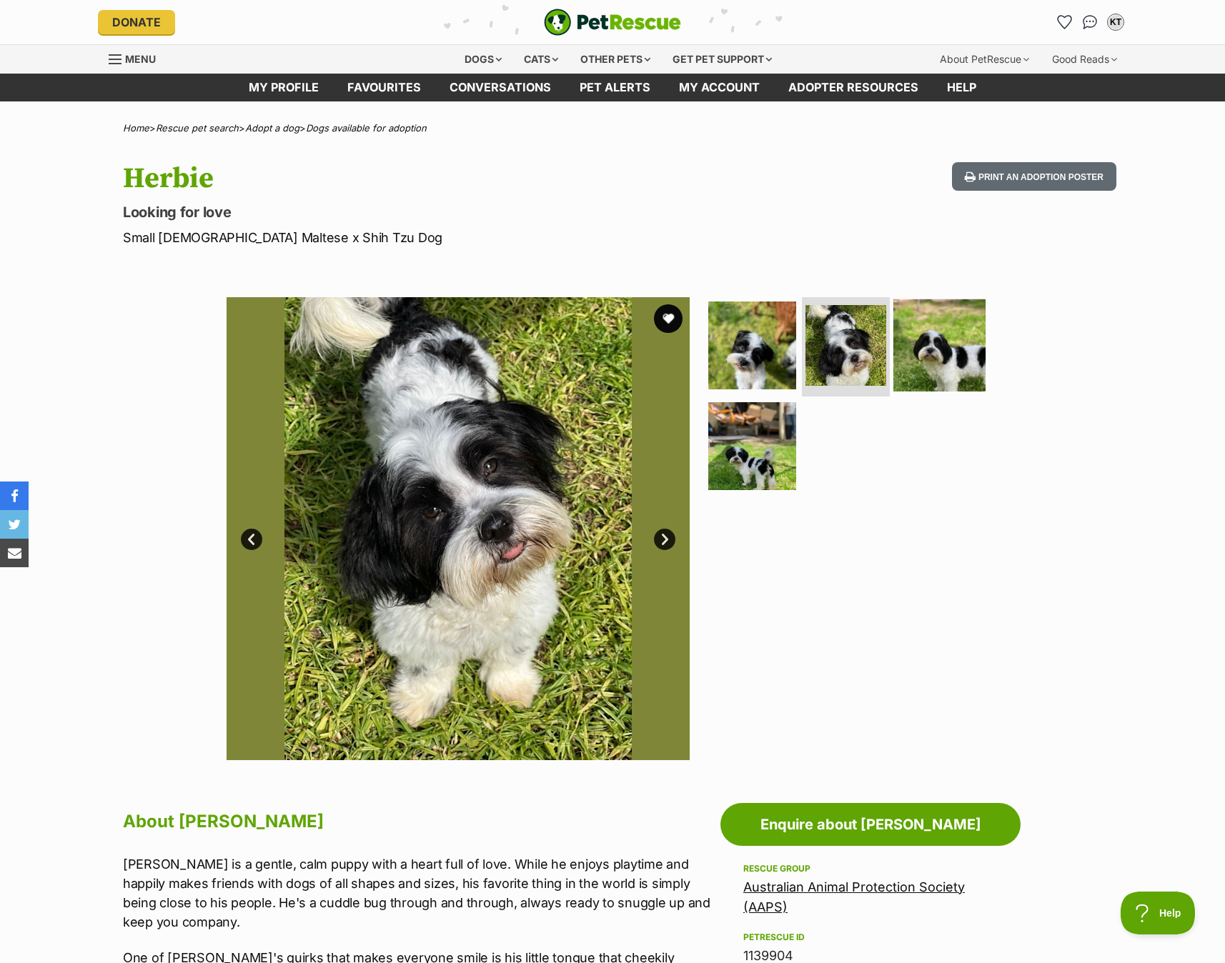
click at [958, 352] on img at bounding box center [939, 345] width 92 height 92
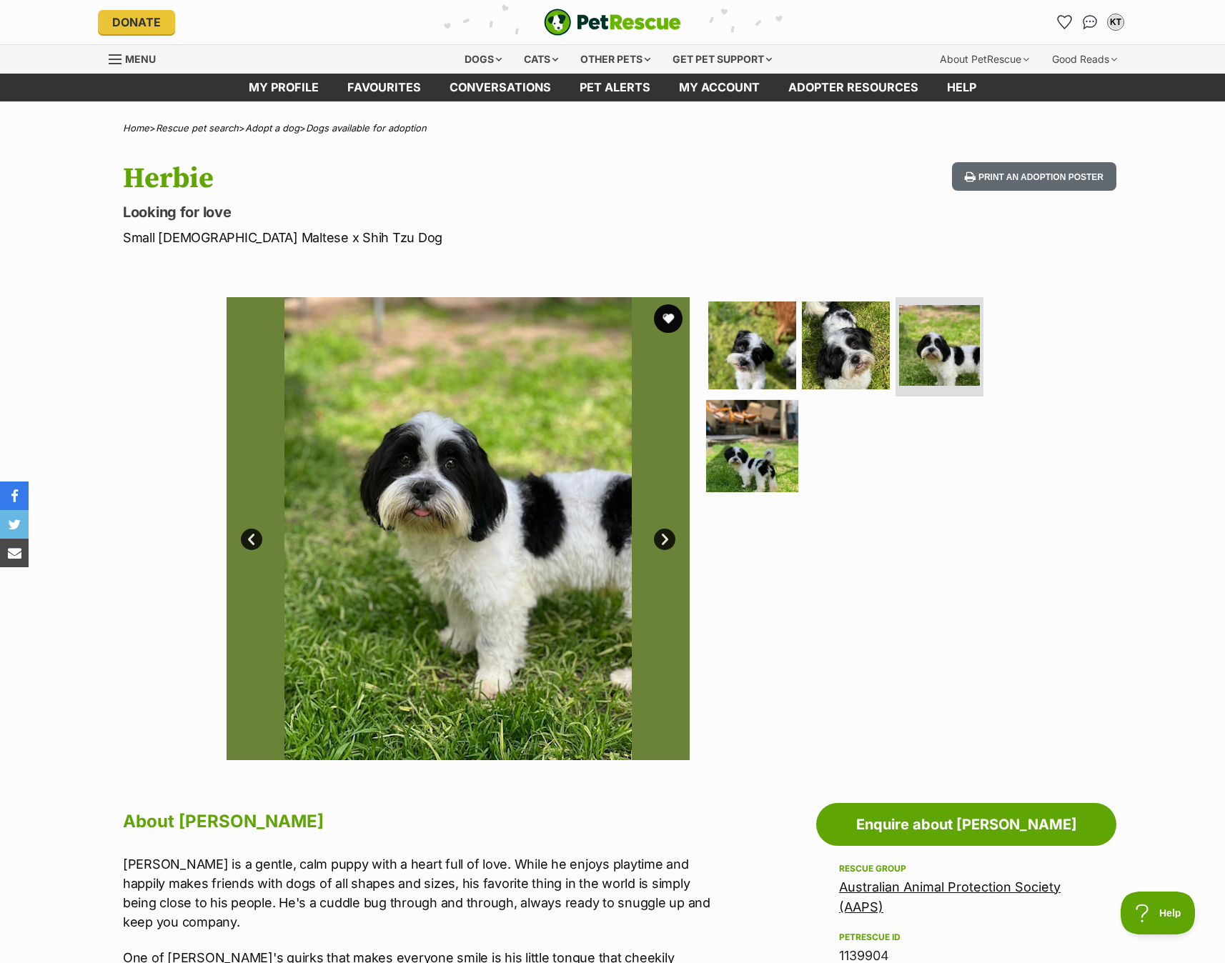
click at [755, 449] on img at bounding box center [752, 446] width 92 height 92
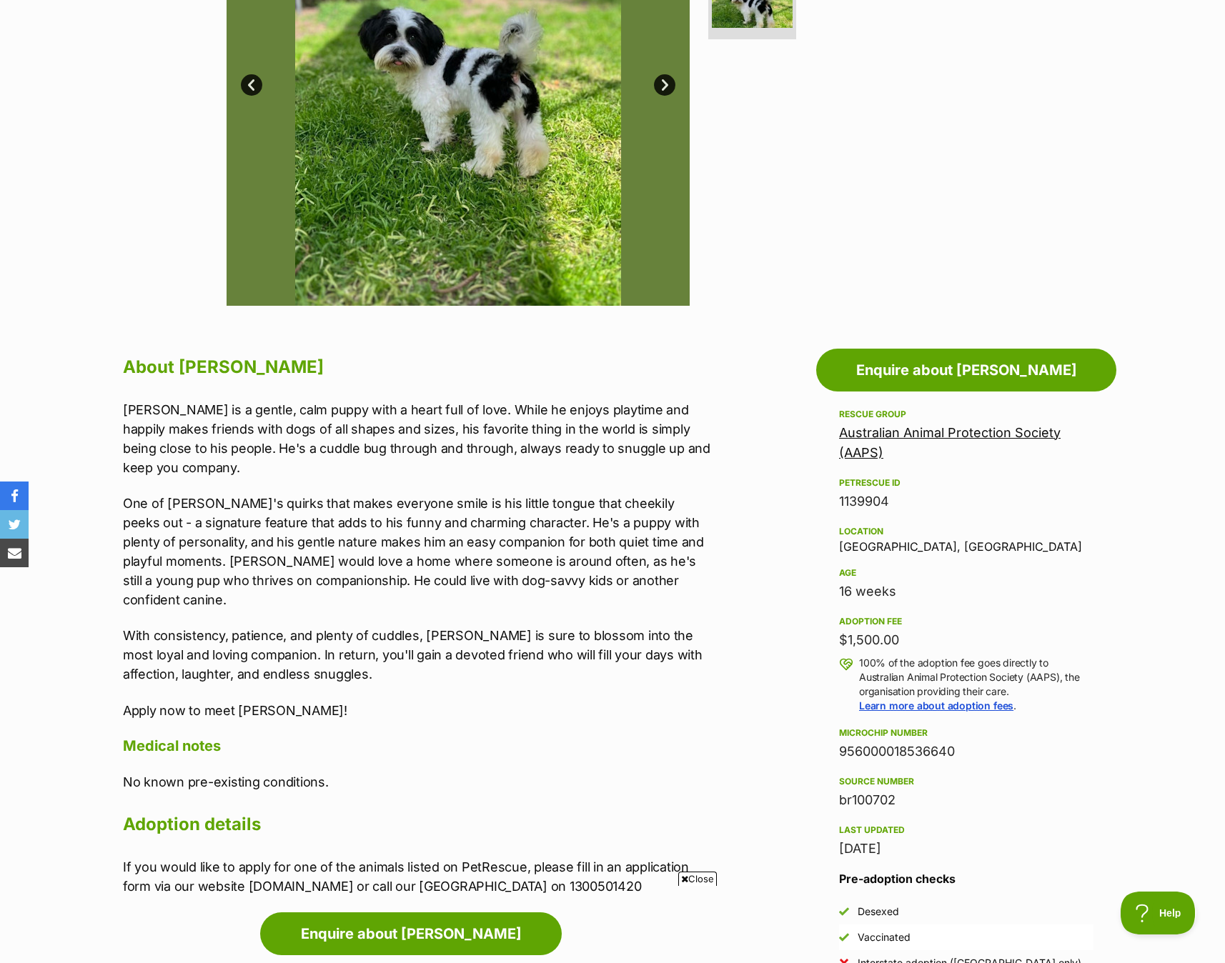
scroll to position [460, 0]
